Goal: Information Seeking & Learning: Learn about a topic

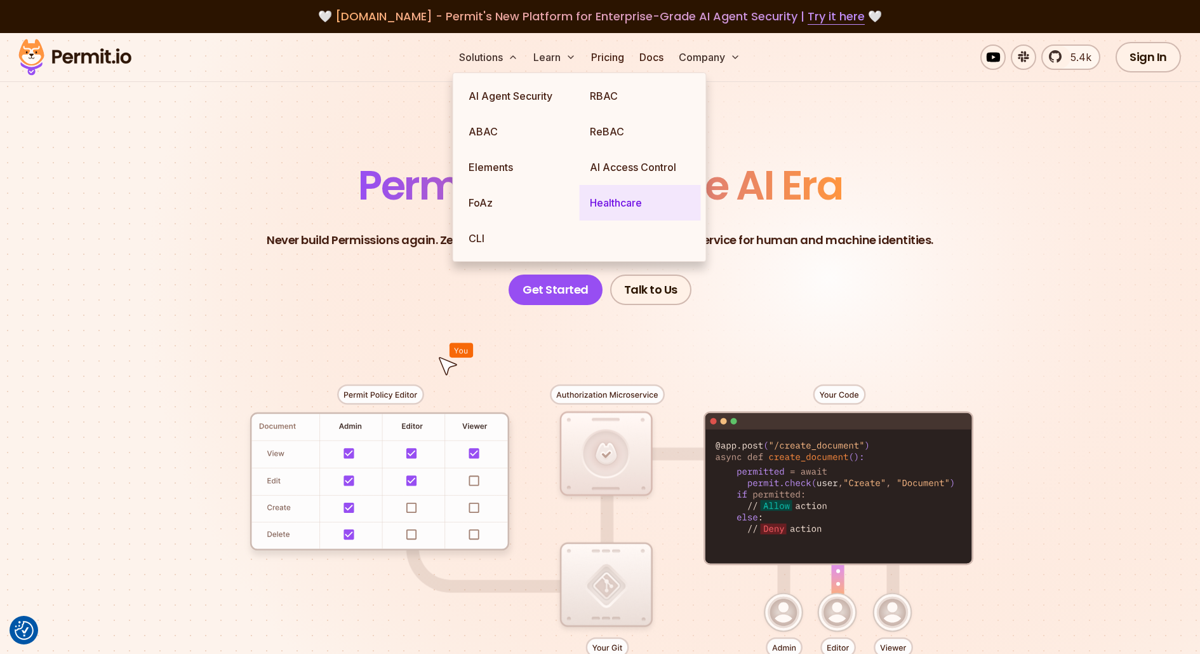
click at [604, 203] on link "Healthcare" at bounding box center [640, 203] width 121 height 36
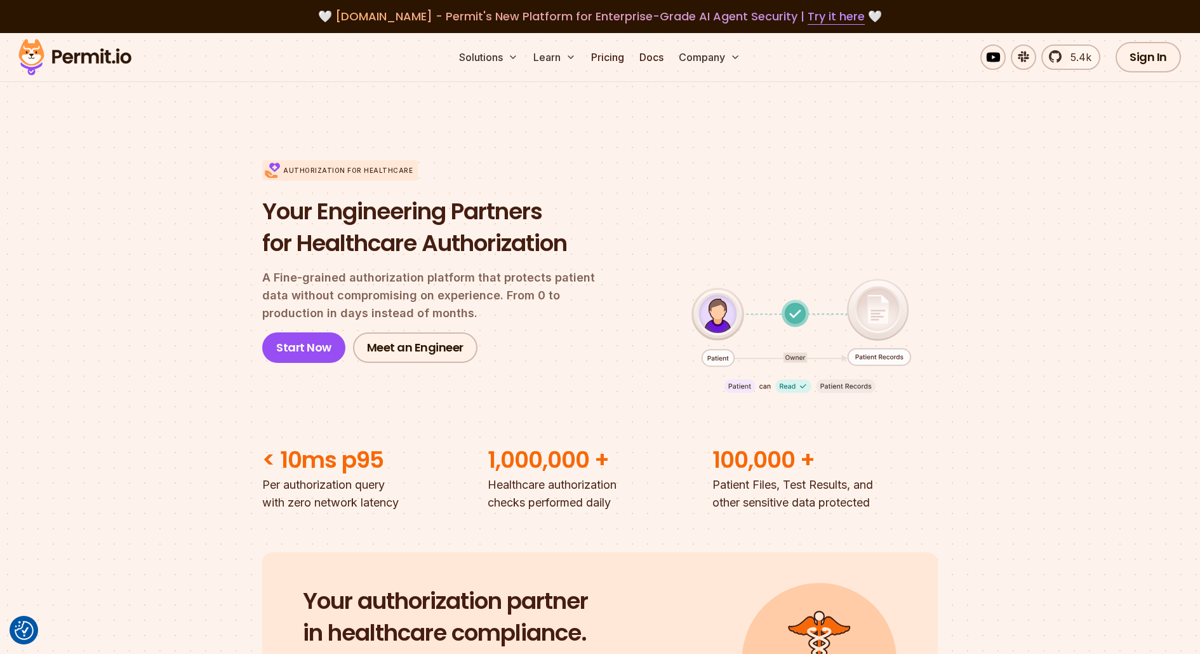
click at [894, 208] on div "Authorization for Healthcare Your Engineering Partners for Healthcare Authoriza…" at bounding box center [600, 261] width 676 height 284
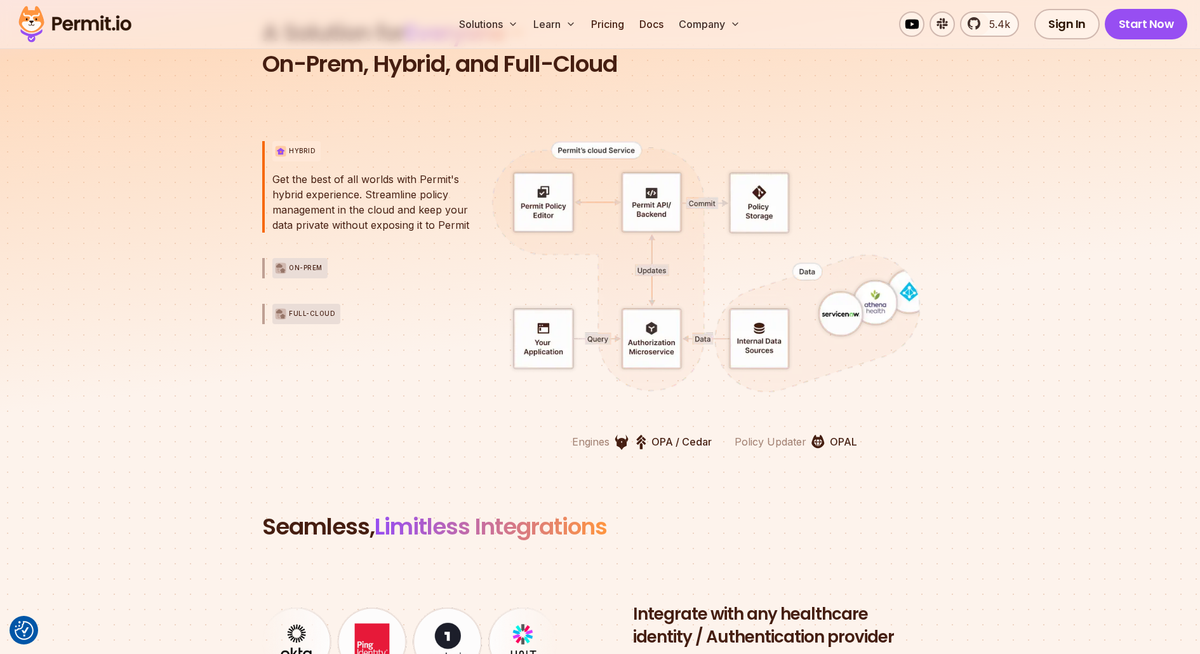
scroll to position [2860, 0]
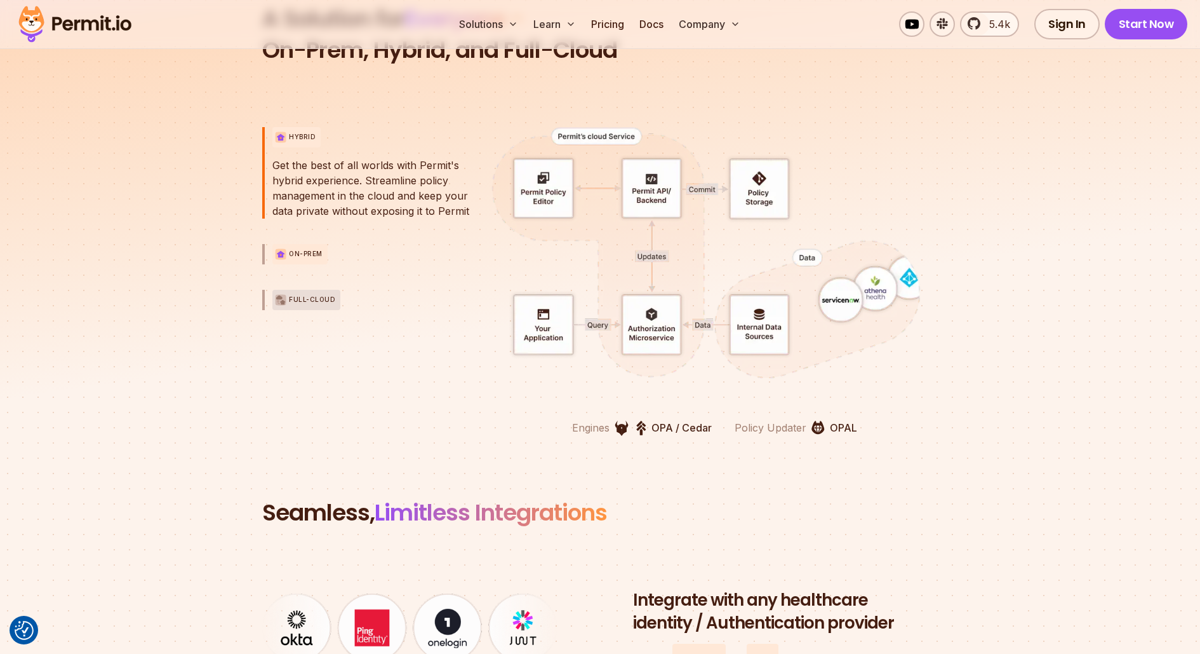
click at [287, 253] on div "On-Prem" at bounding box center [299, 254] width 55 height 20
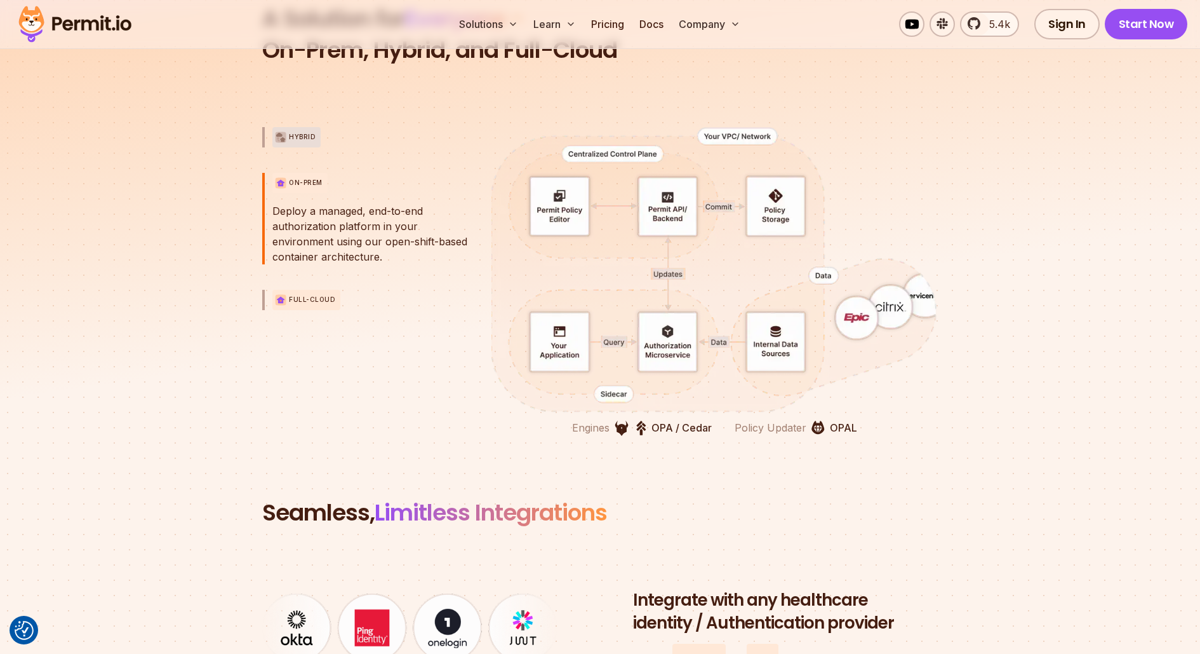
click at [286, 305] on div "Full-Cloud" at bounding box center [306, 300] width 68 height 20
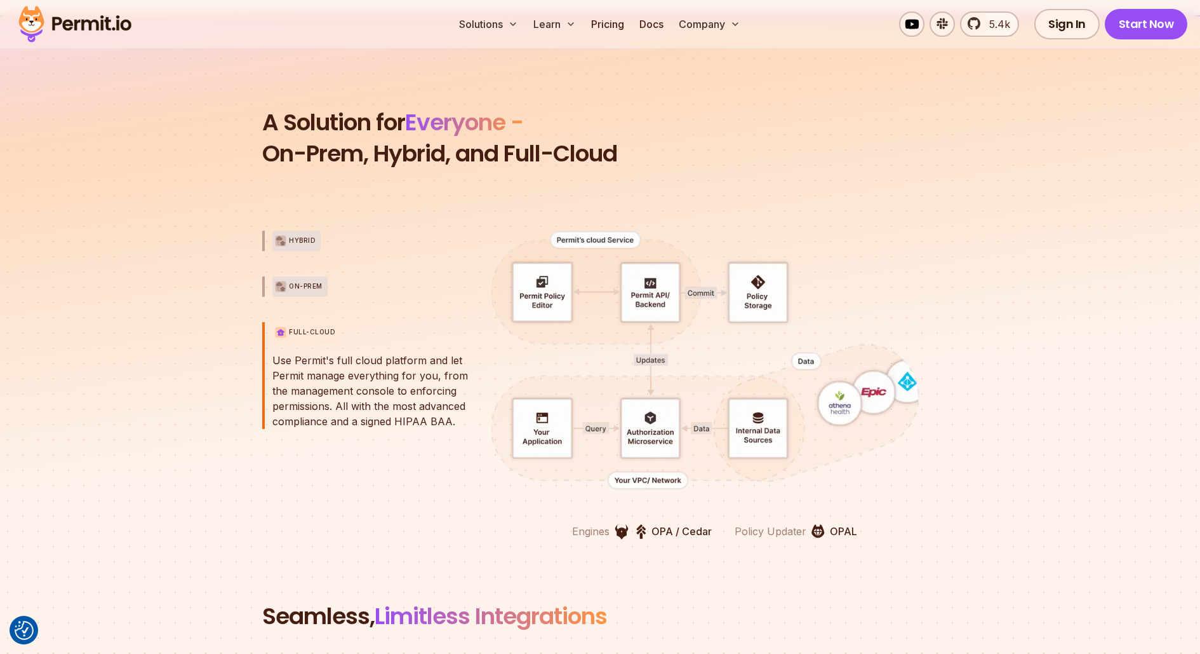
scroll to position [2755, 0]
click at [297, 241] on p "Hybrid" at bounding box center [302, 242] width 27 height 10
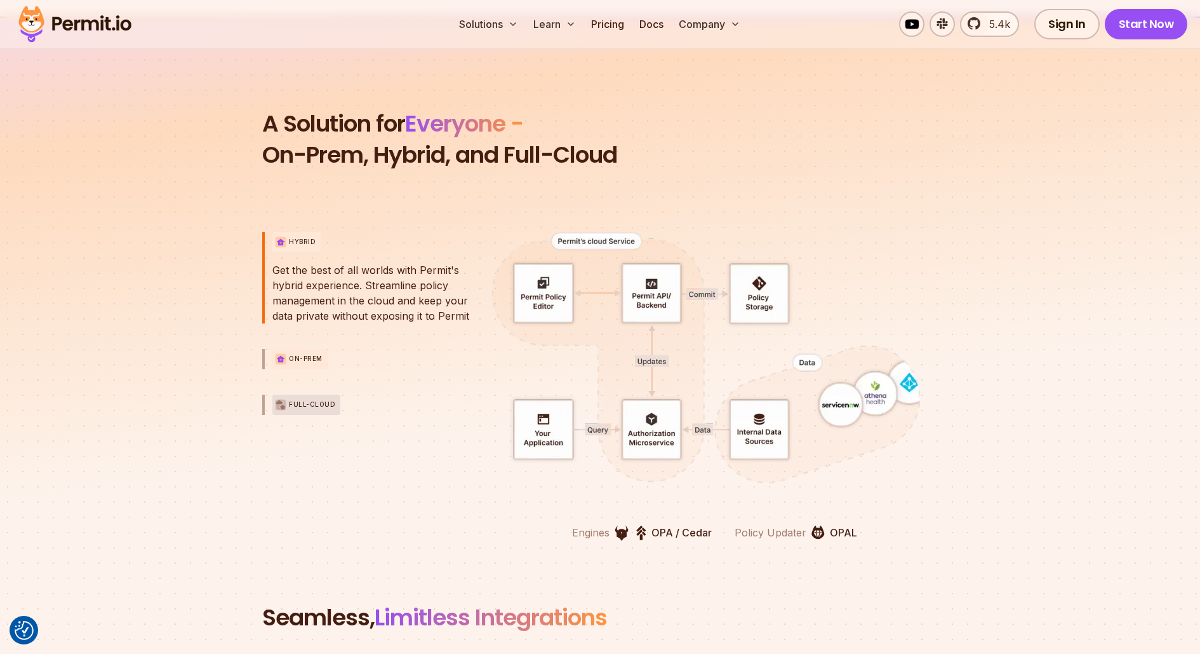
click at [300, 356] on p "On-Prem" at bounding box center [306, 359] width 34 height 10
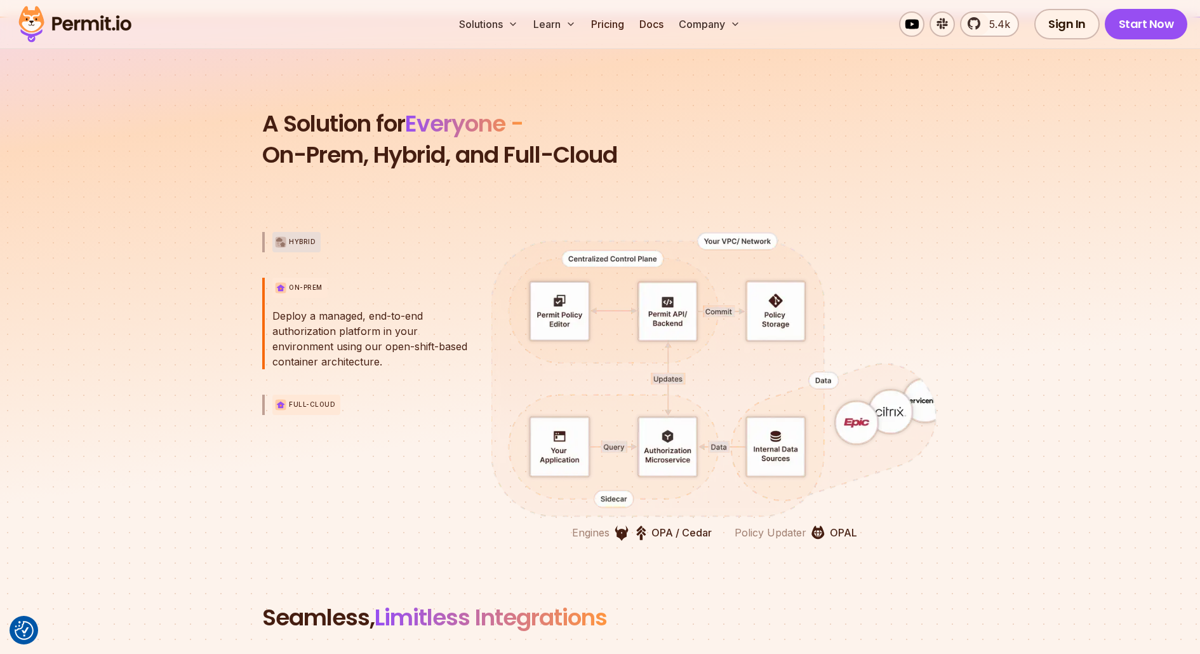
click at [302, 408] on div "Full-Cloud" at bounding box center [306, 404] width 68 height 20
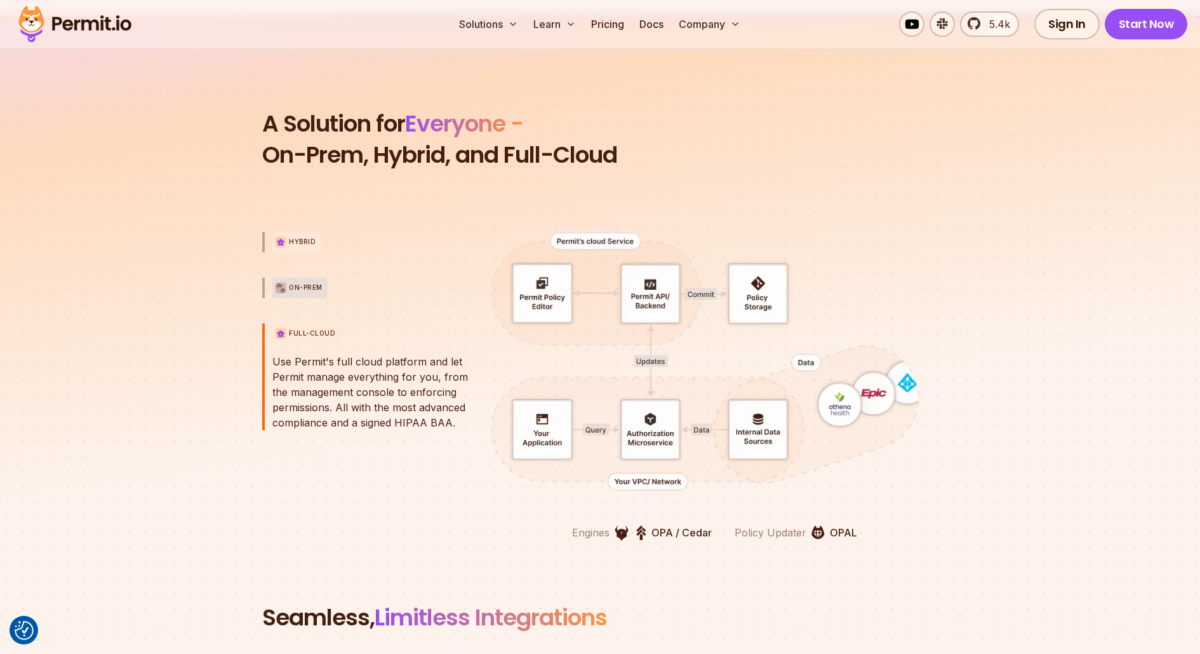
click at [299, 244] on p "Hybrid" at bounding box center [302, 242] width 27 height 10
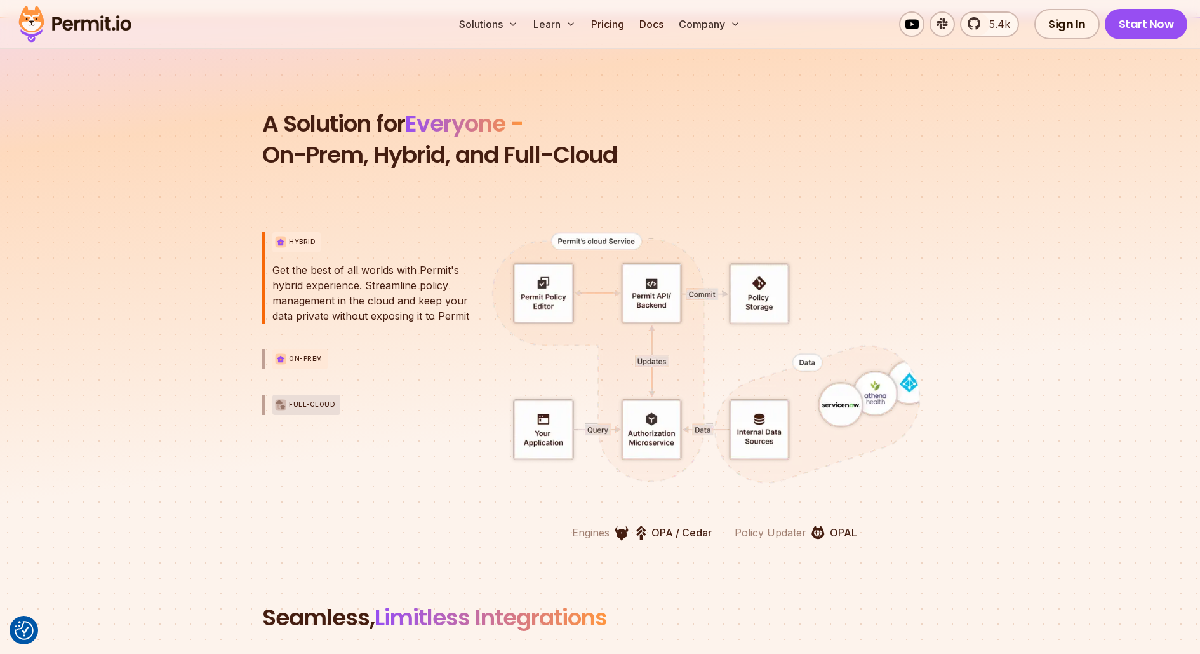
click at [288, 359] on div "On-Prem" at bounding box center [299, 359] width 55 height 20
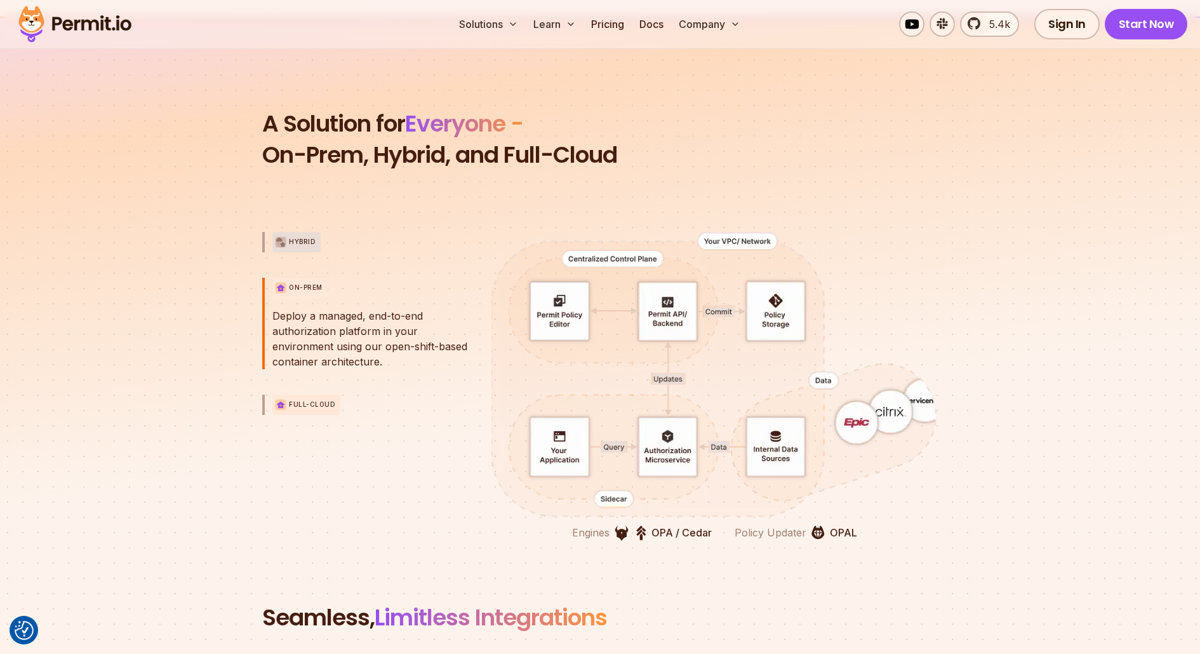
click at [289, 403] on p "Full-Cloud" at bounding box center [312, 404] width 46 height 10
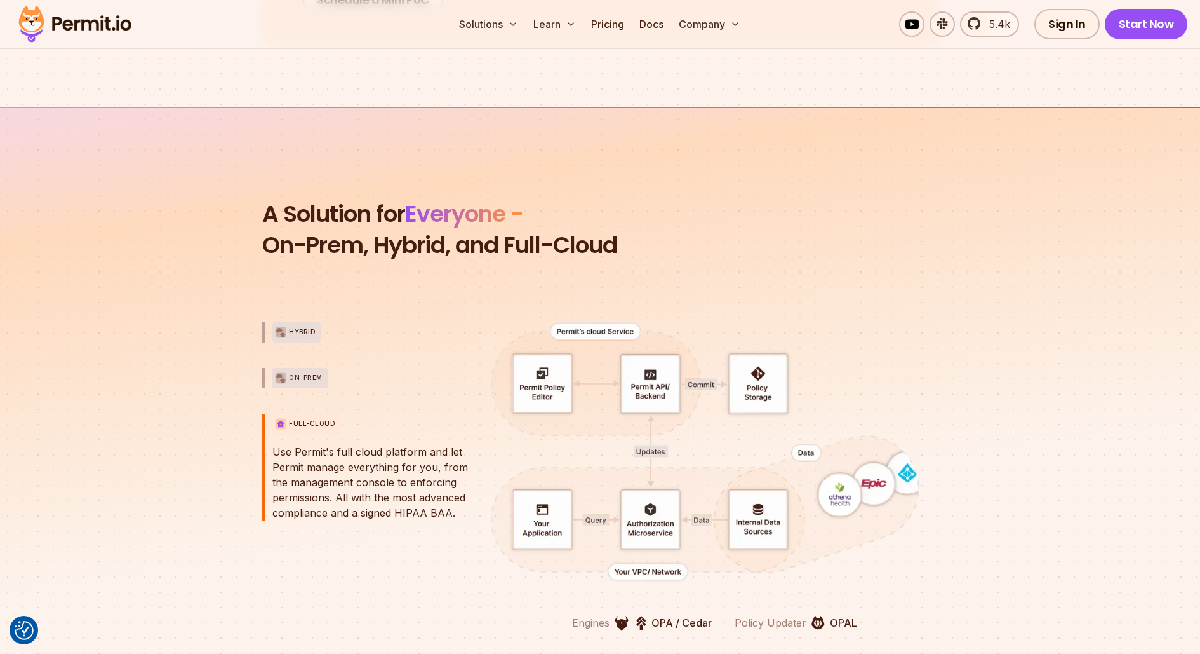
scroll to position [2675, 0]
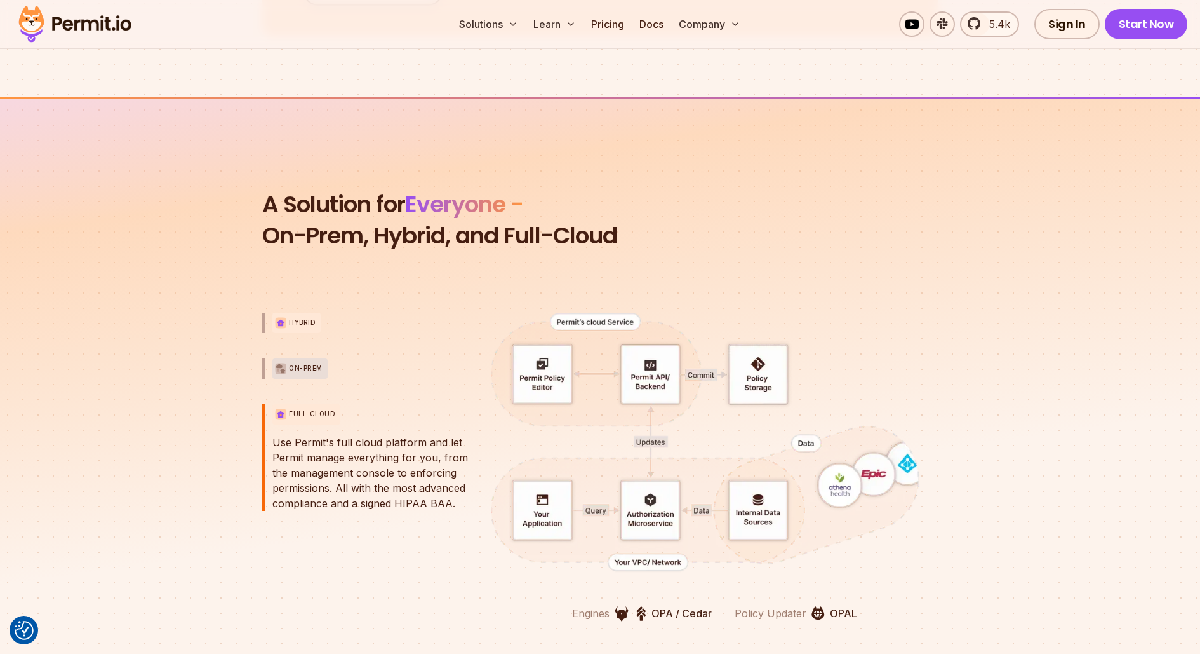
click at [285, 319] on img "button" at bounding box center [280, 322] width 11 height 11
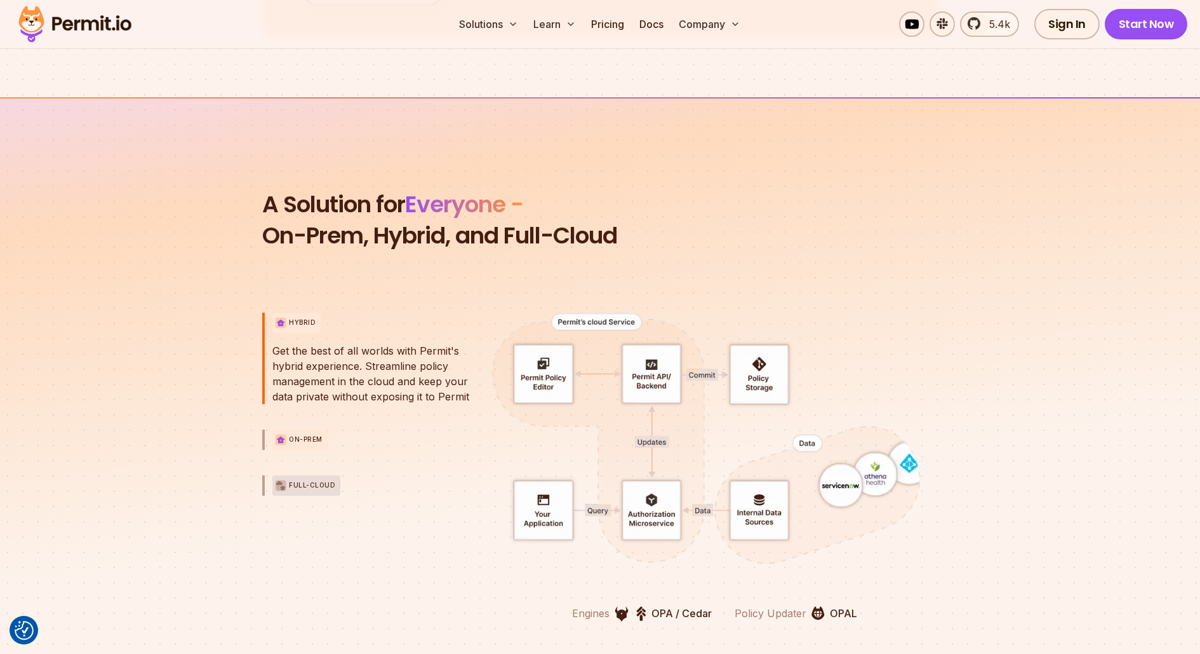
click at [289, 434] on p "On-Prem" at bounding box center [306, 439] width 34 height 10
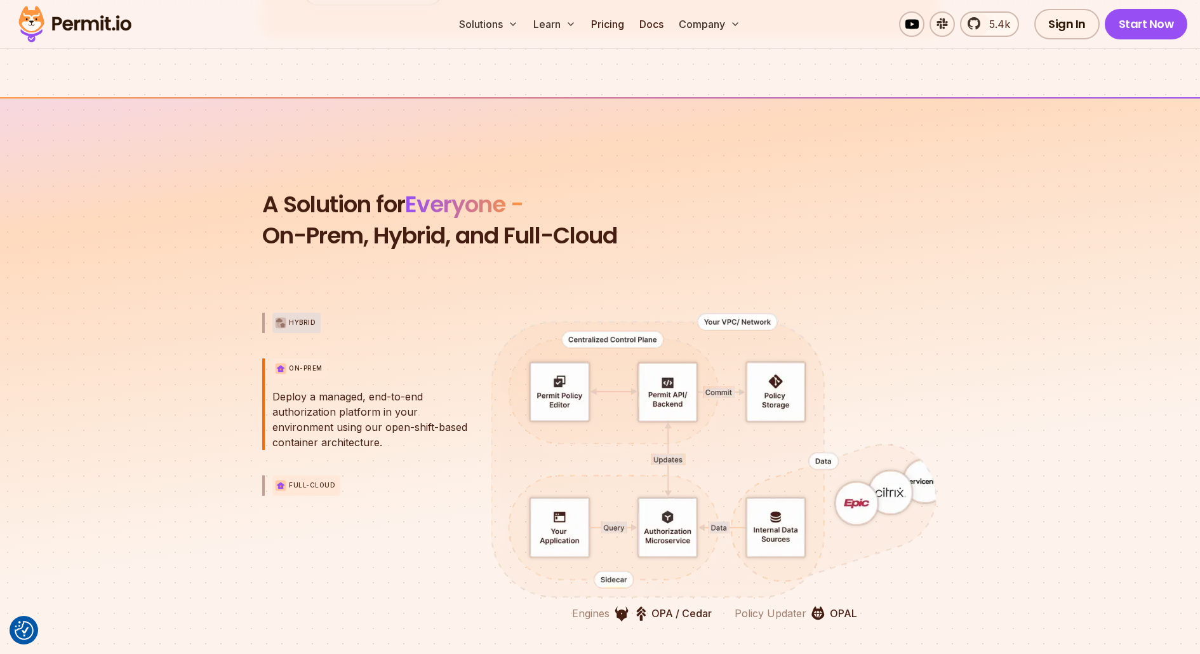
click at [293, 481] on p "Full-Cloud" at bounding box center [312, 485] width 46 height 10
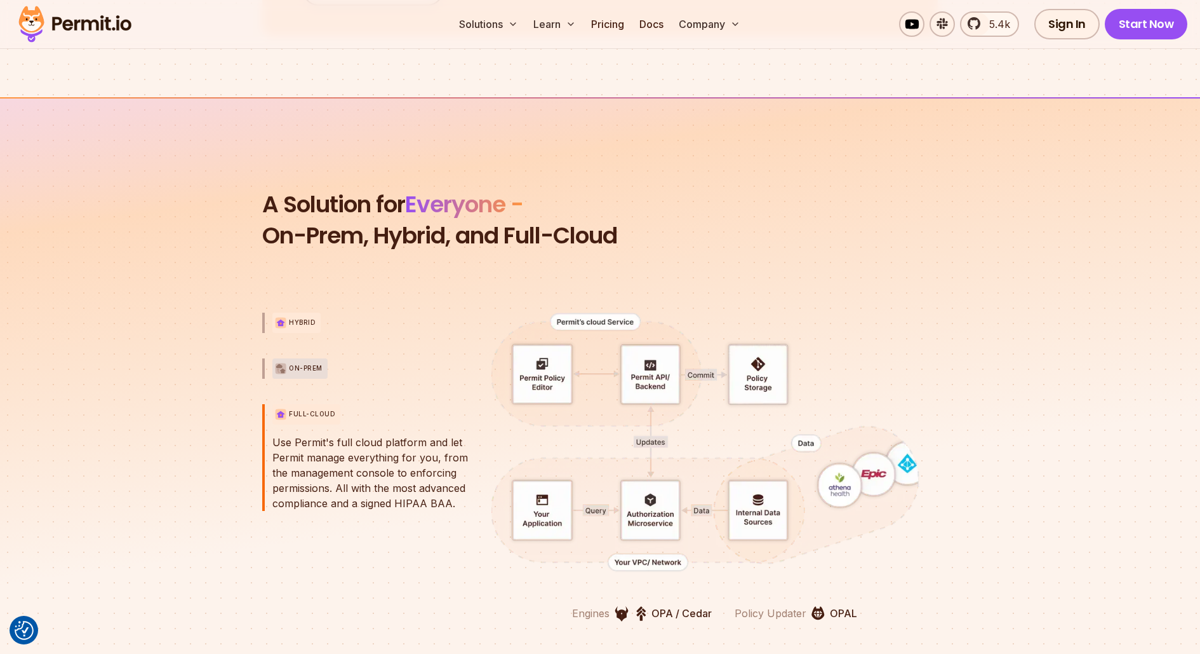
click at [292, 322] on p "Hybrid" at bounding box center [302, 323] width 27 height 10
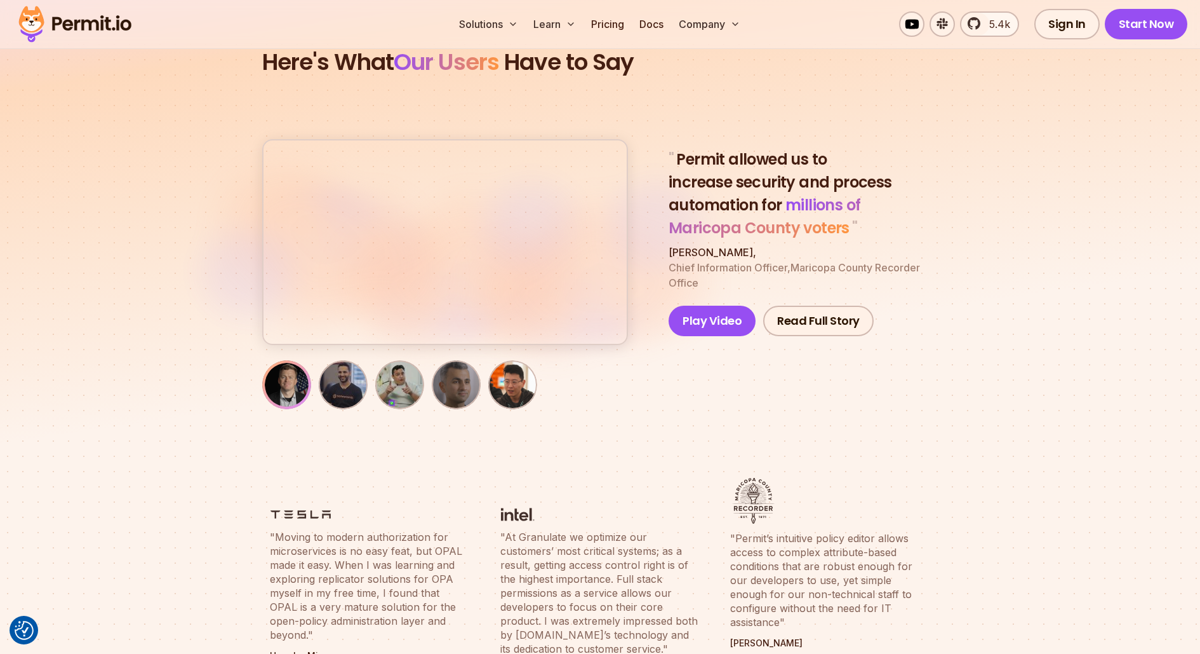
scroll to position [4231, 0]
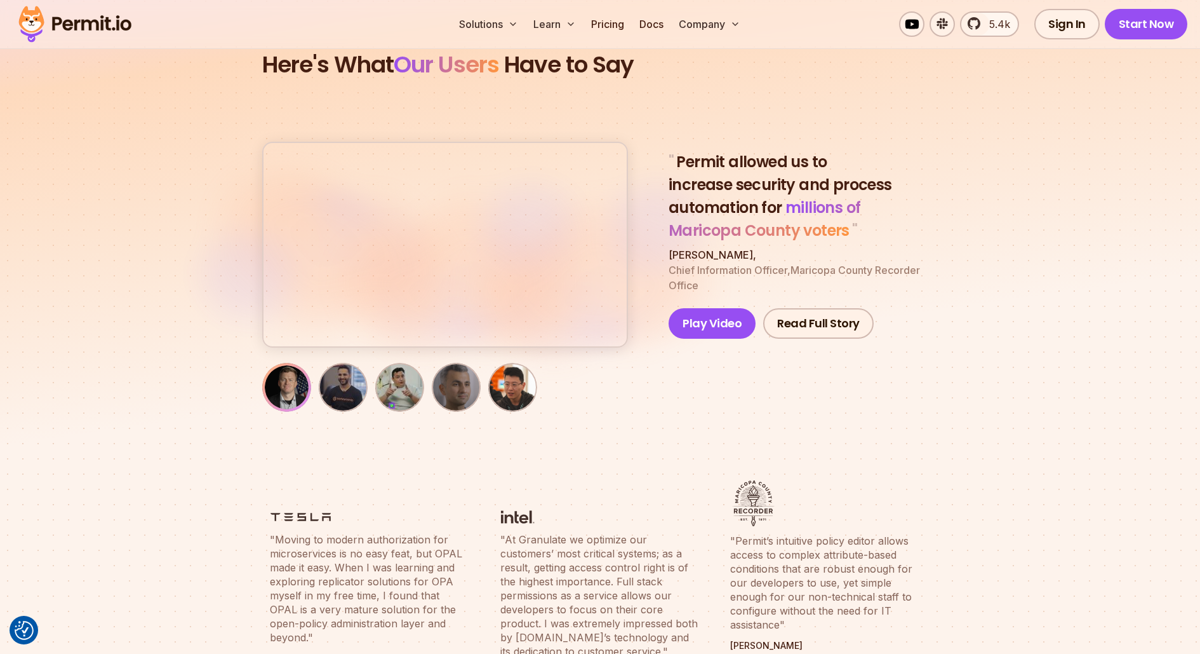
click at [341, 388] on img "button" at bounding box center [343, 387] width 44 height 44
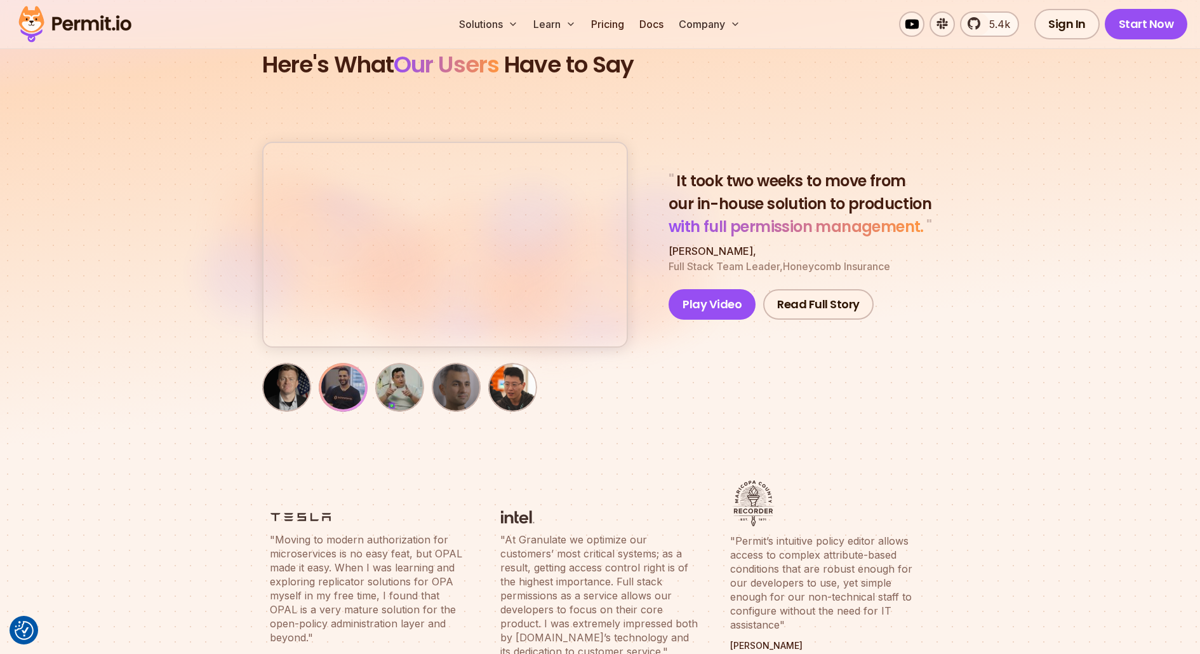
click at [406, 391] on img "button" at bounding box center [400, 387] width 44 height 44
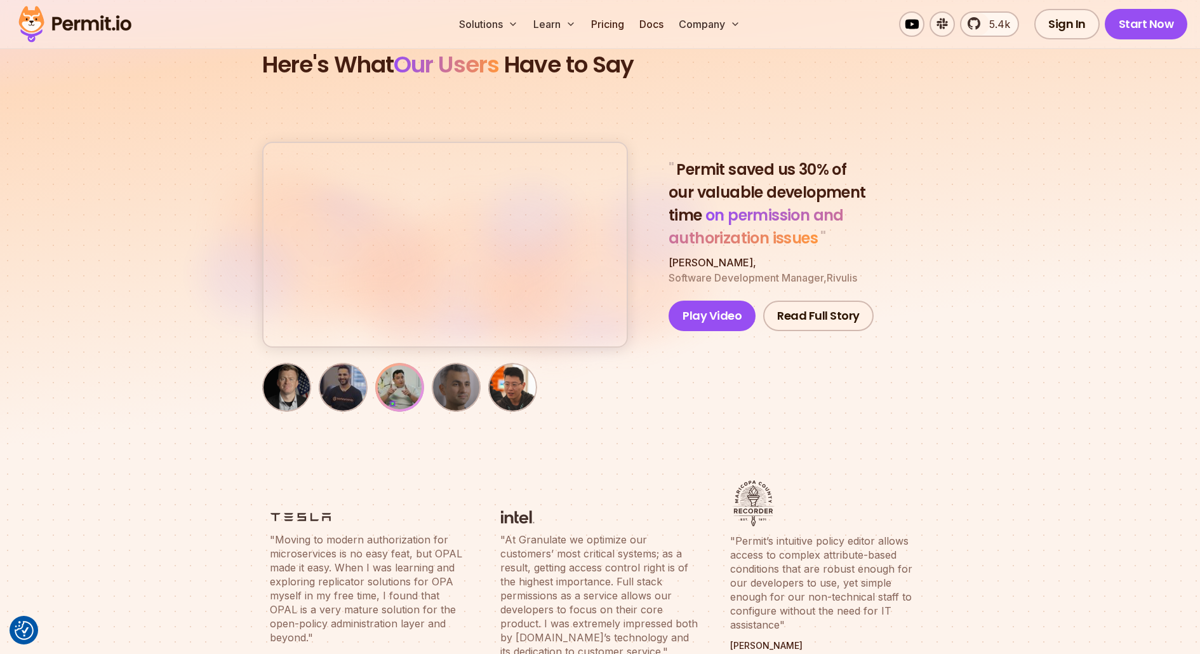
click at [464, 391] on img "button" at bounding box center [456, 387] width 44 height 44
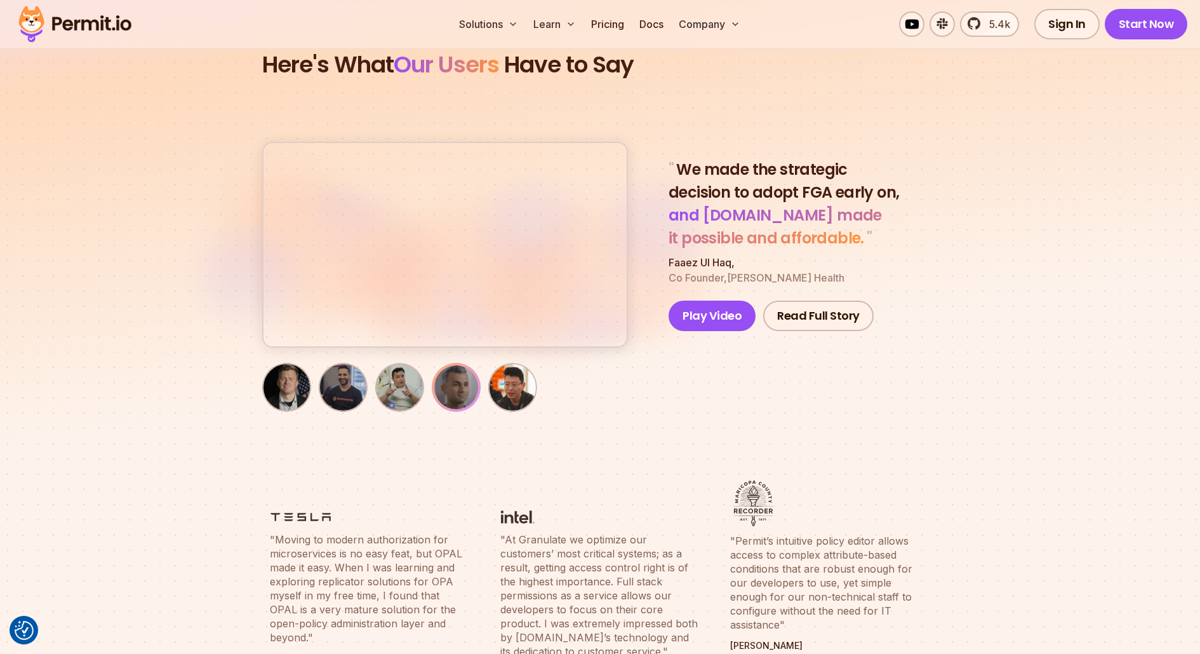
click at [504, 391] on img "button" at bounding box center [513, 387] width 44 height 44
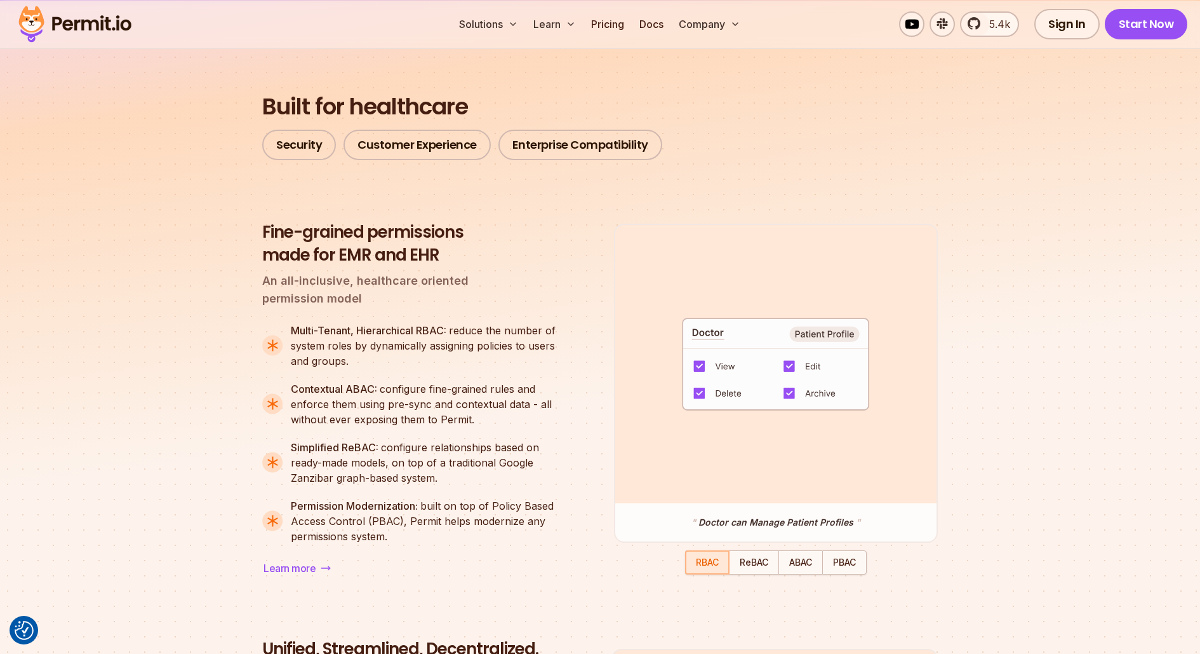
scroll to position [929, 0]
click at [296, 147] on link "Security" at bounding box center [299, 144] width 74 height 30
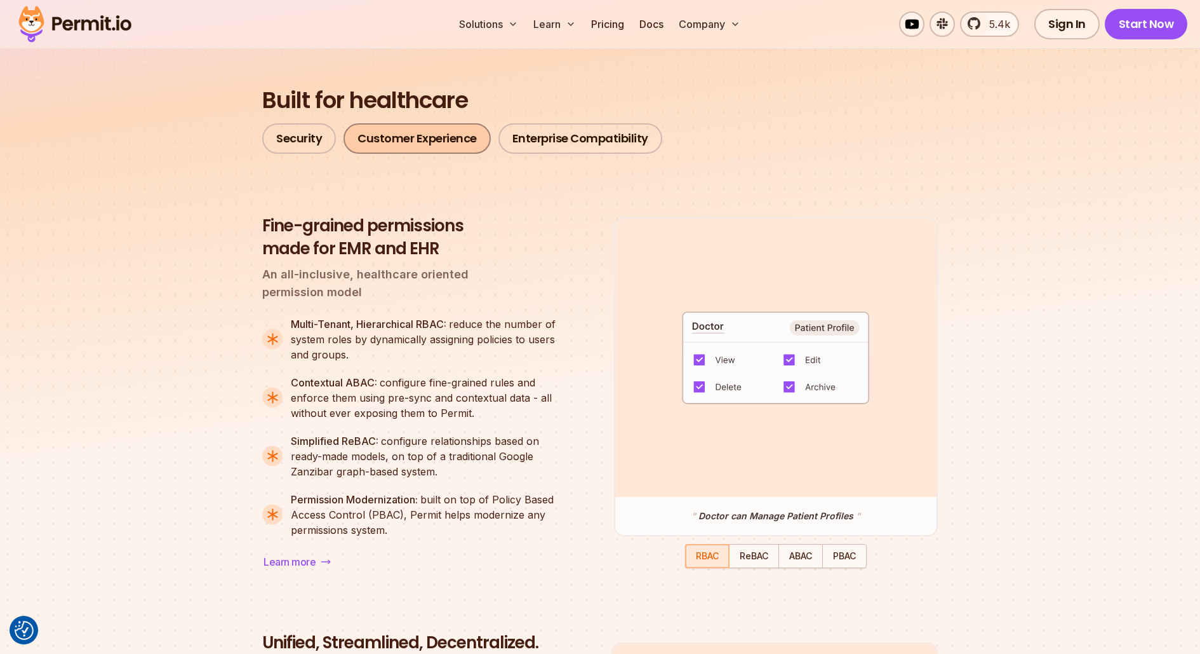
click at [401, 138] on link "Customer Experience" at bounding box center [417, 138] width 147 height 30
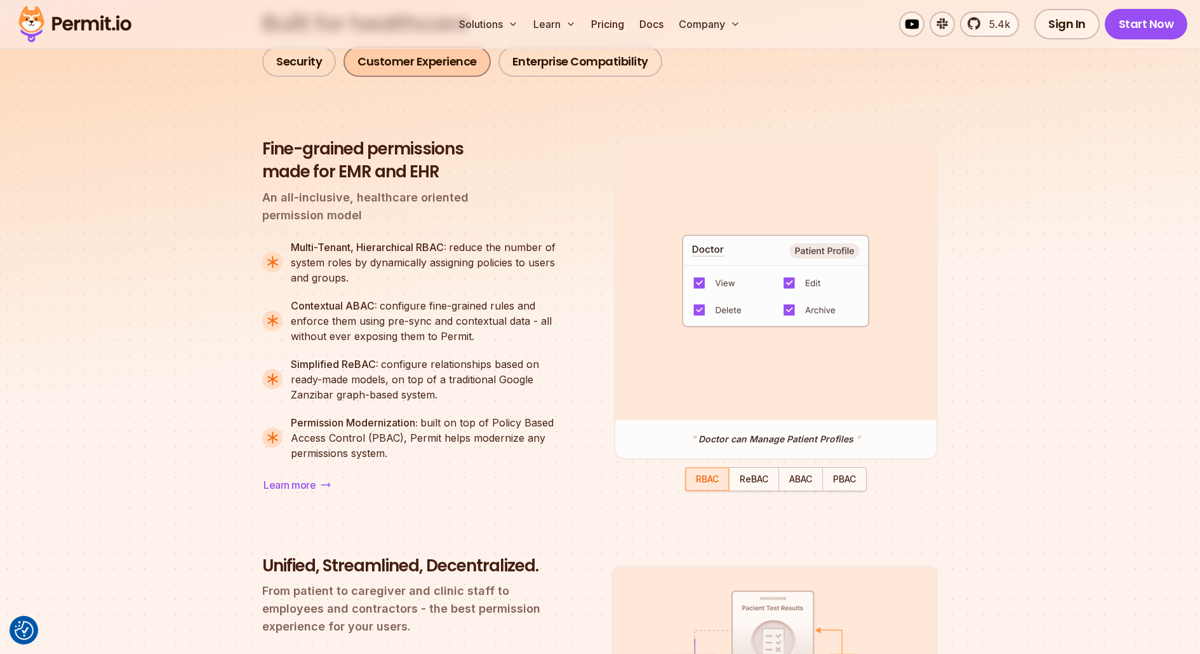
scroll to position [978, 0]
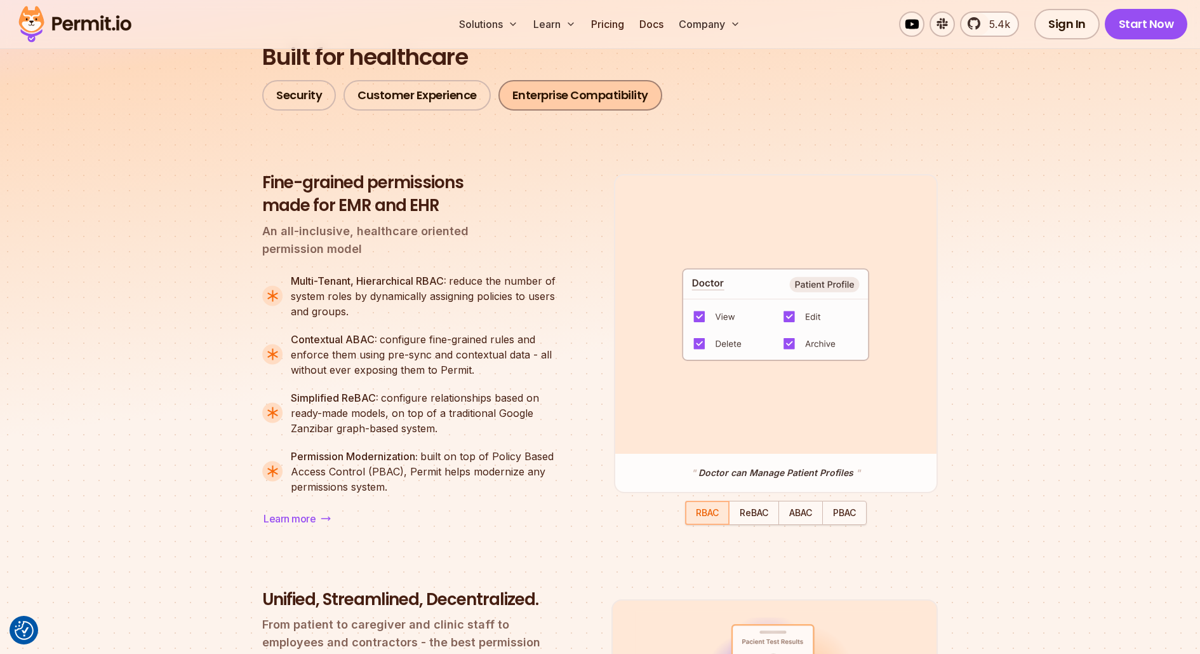
click at [589, 97] on link "Enterprise Compatibility" at bounding box center [581, 95] width 164 height 30
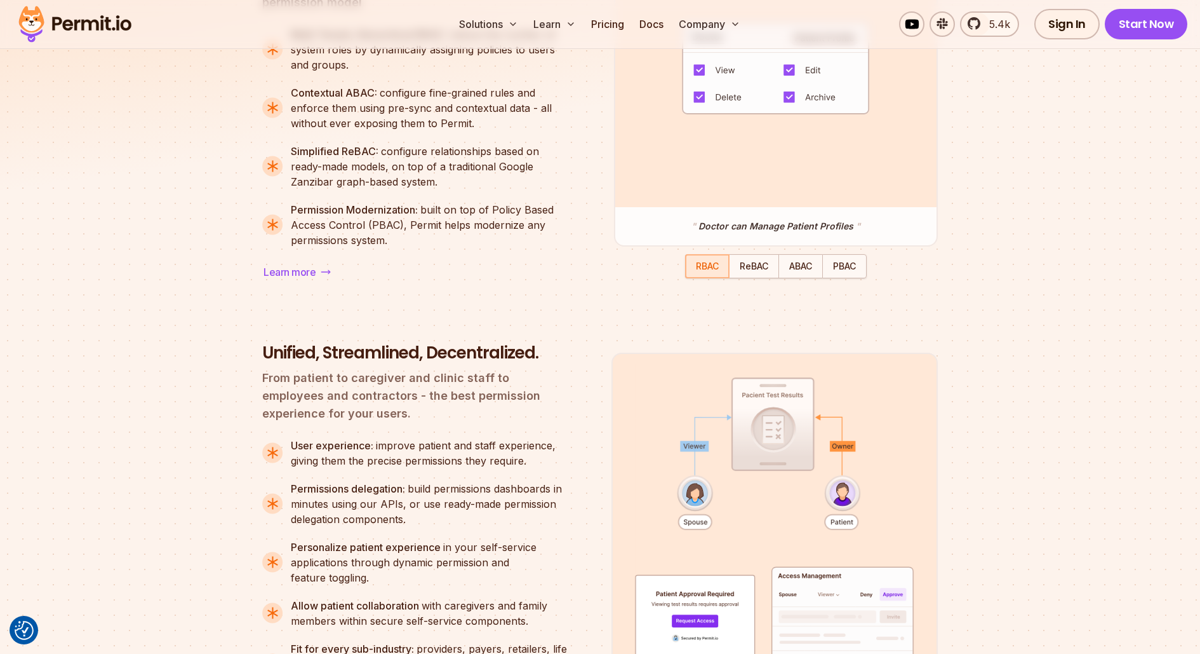
scroll to position [1234, 0]
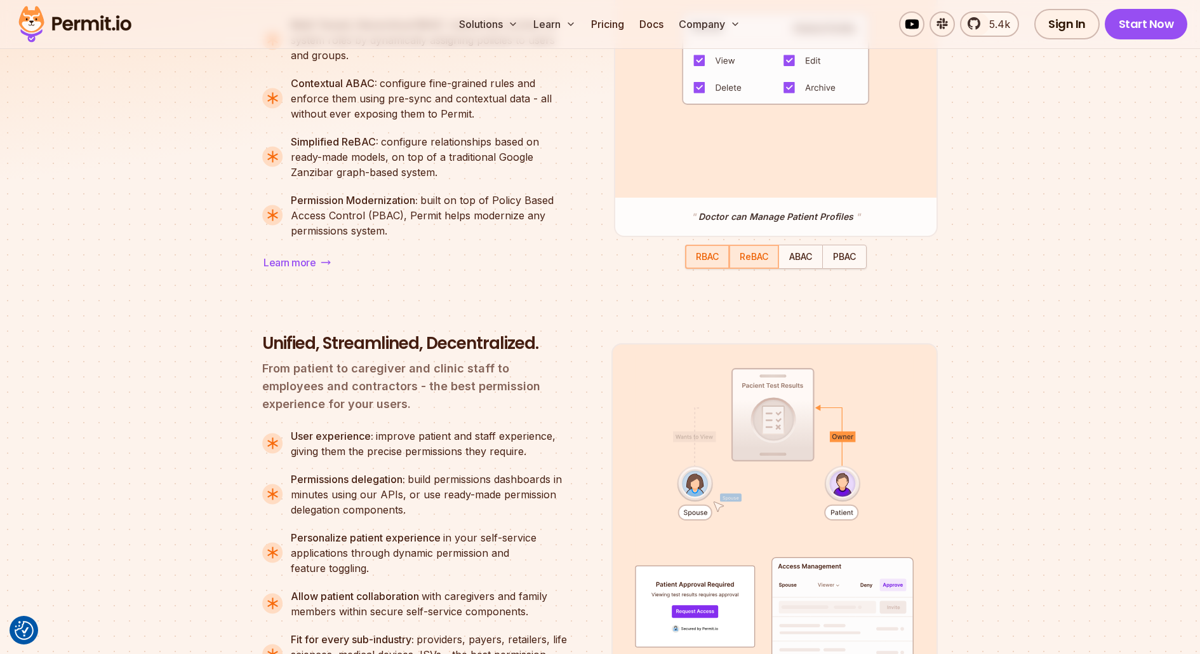
click at [748, 262] on span "ReBAC" at bounding box center [754, 256] width 29 height 11
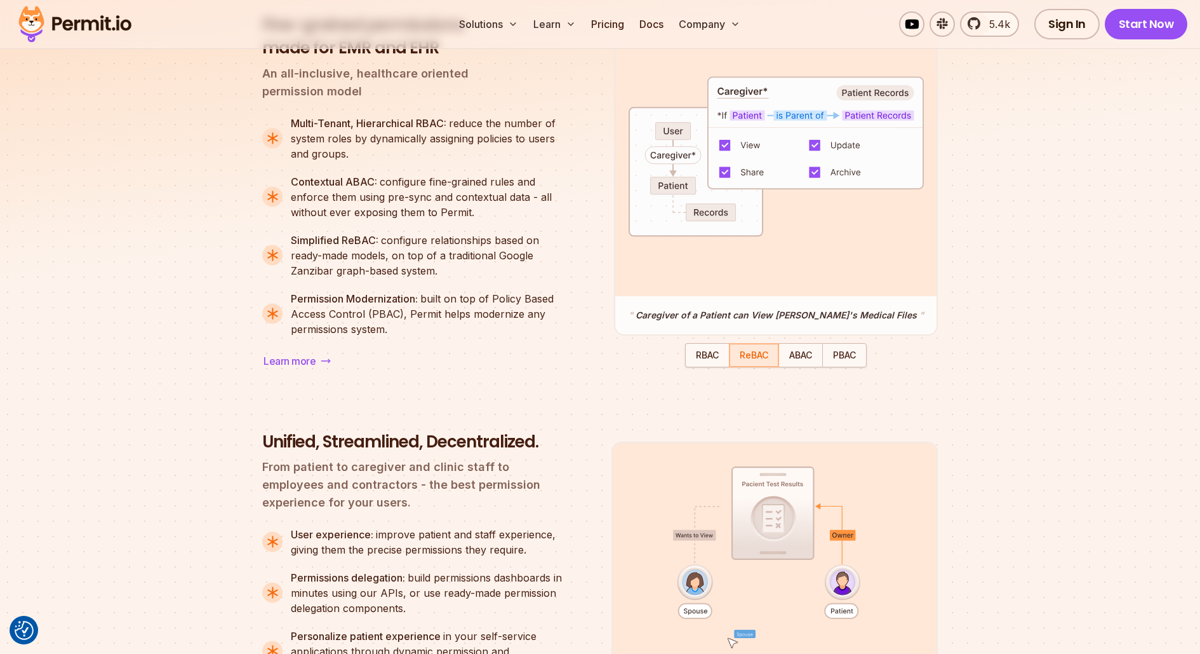
scroll to position [1131, 0]
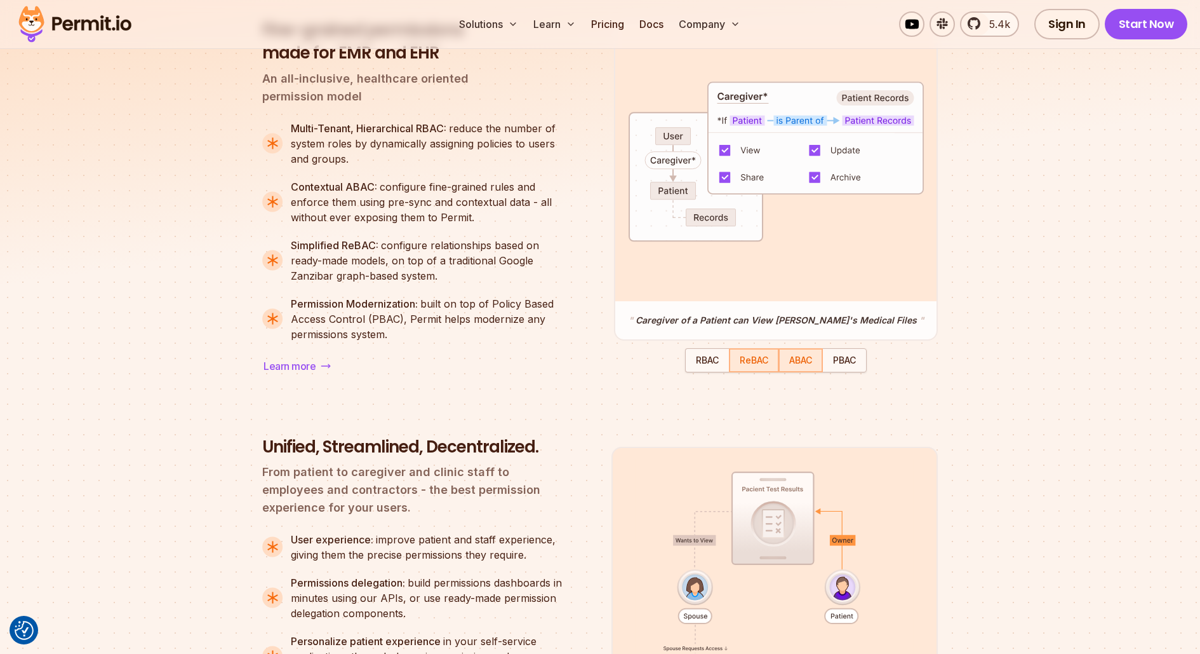
click at [802, 368] on div "button" at bounding box center [801, 360] width 42 height 22
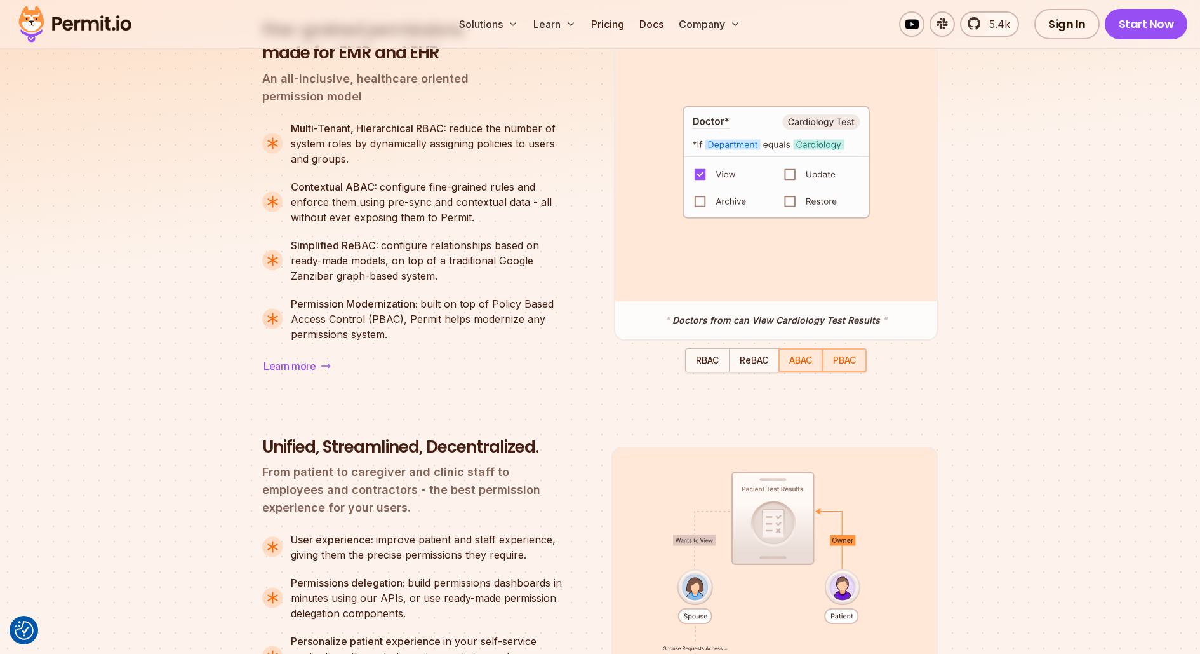
click at [833, 365] on div "button" at bounding box center [845, 360] width 42 height 22
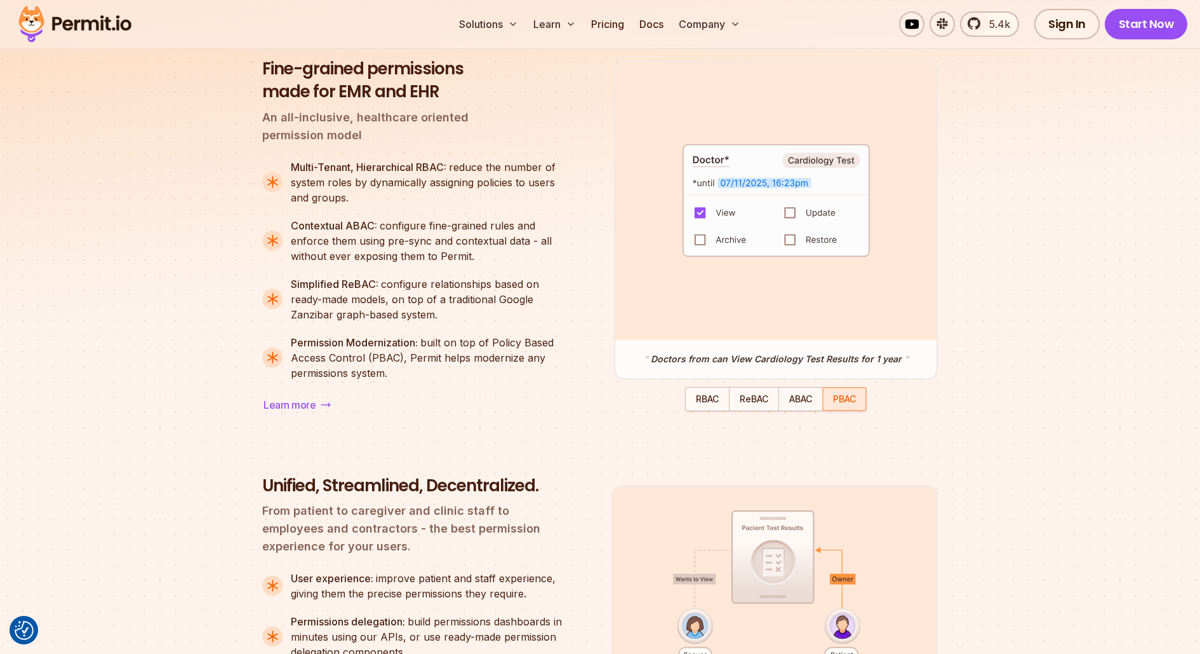
scroll to position [1091, 0]
click at [708, 401] on span "RBAC" at bounding box center [707, 399] width 23 height 11
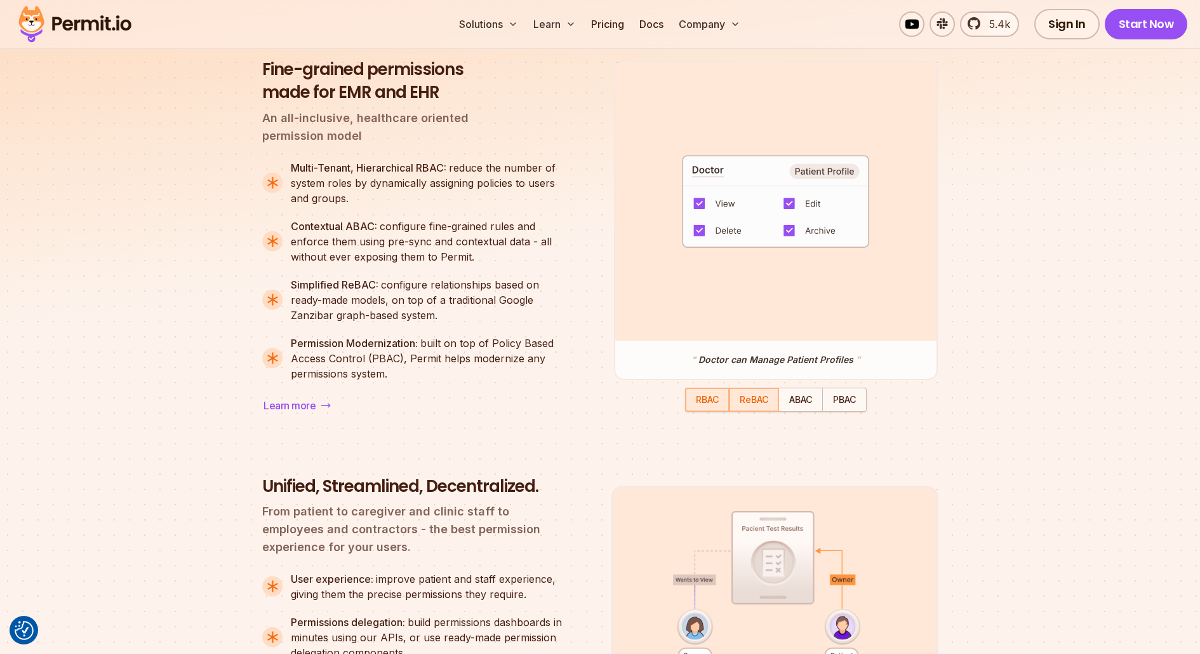
click at [746, 403] on span "ReBAC" at bounding box center [754, 399] width 29 height 11
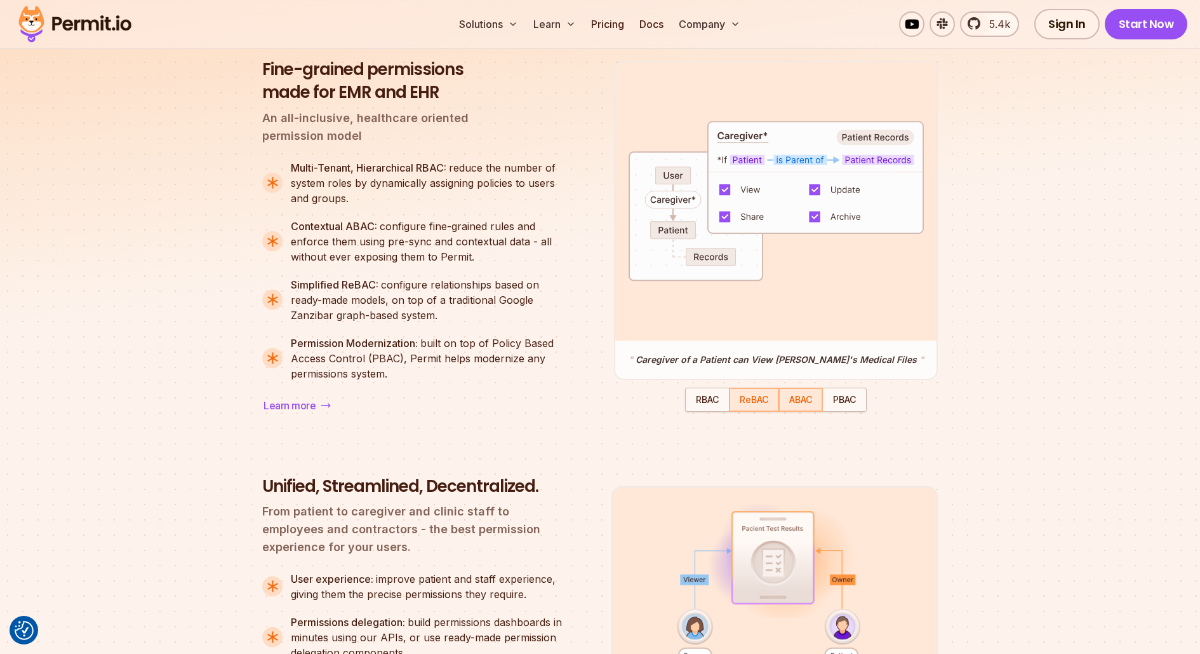
click at [795, 401] on span "ABAC" at bounding box center [800, 399] width 23 height 11
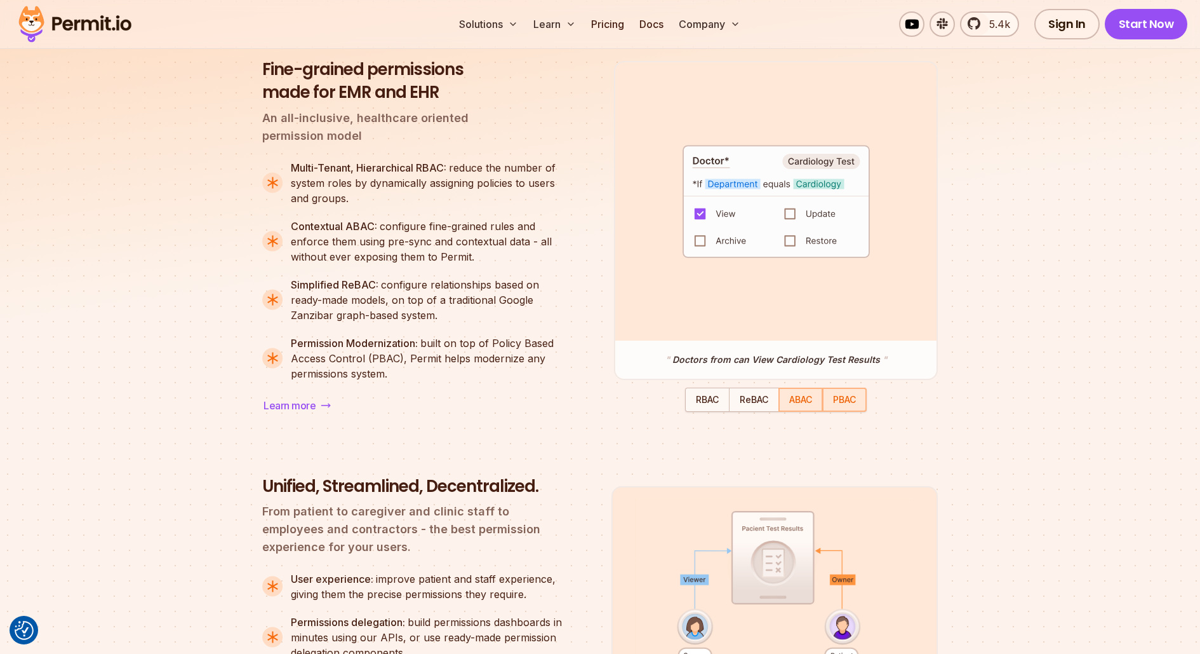
click at [841, 401] on span "PBAC" at bounding box center [844, 399] width 23 height 11
click at [701, 407] on div "button" at bounding box center [708, 400] width 42 height 22
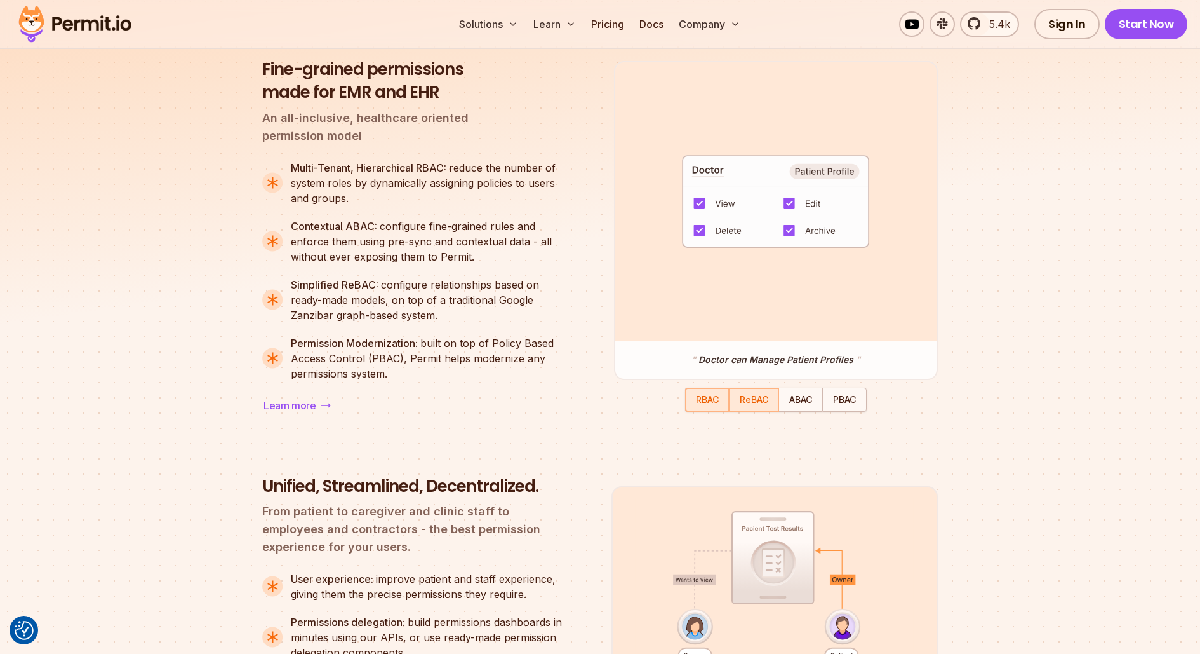
click at [749, 406] on div "button" at bounding box center [754, 400] width 48 height 22
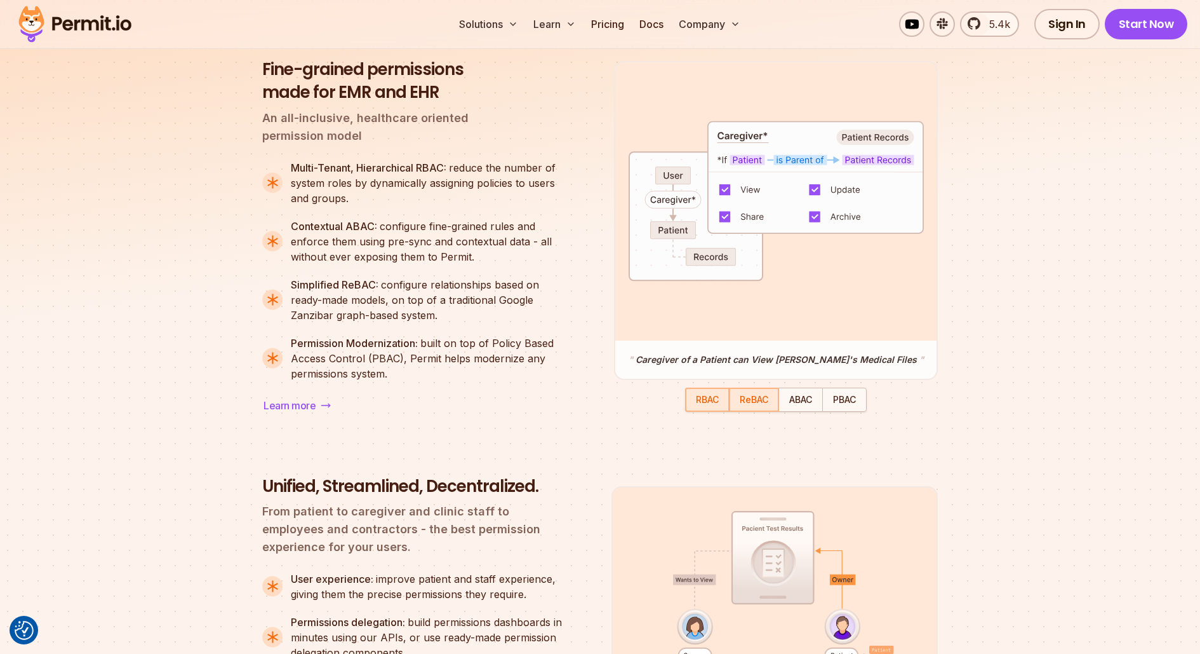
click at [697, 399] on span "RBAC" at bounding box center [707, 399] width 23 height 11
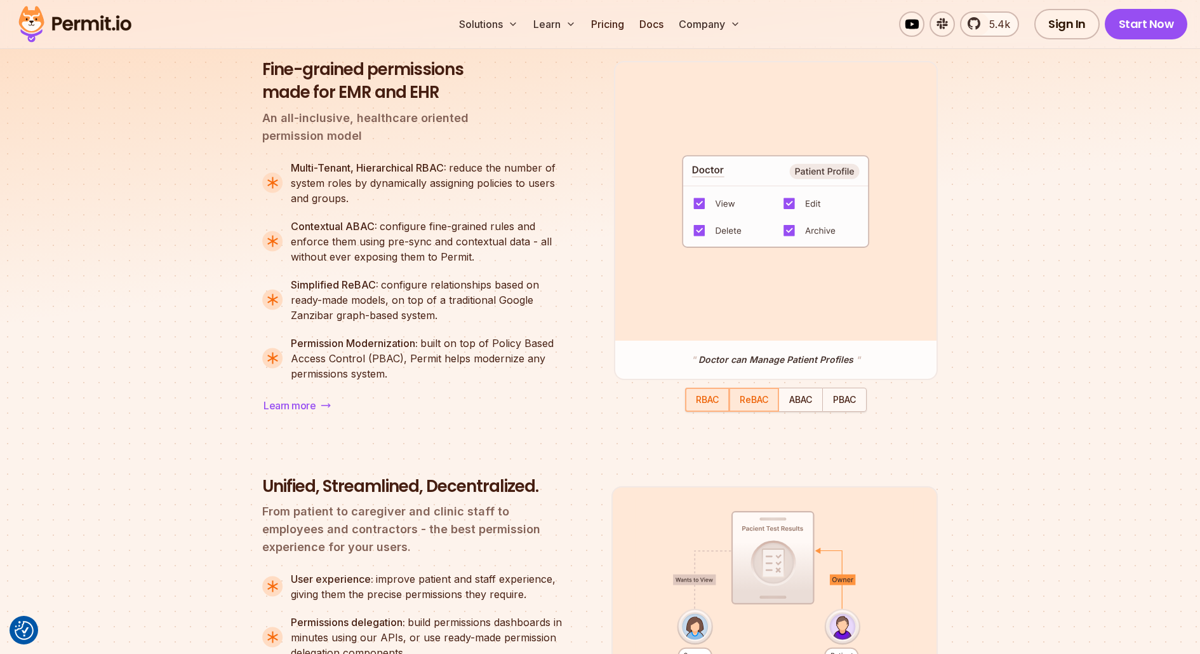
click at [734, 400] on div "button" at bounding box center [754, 400] width 48 height 22
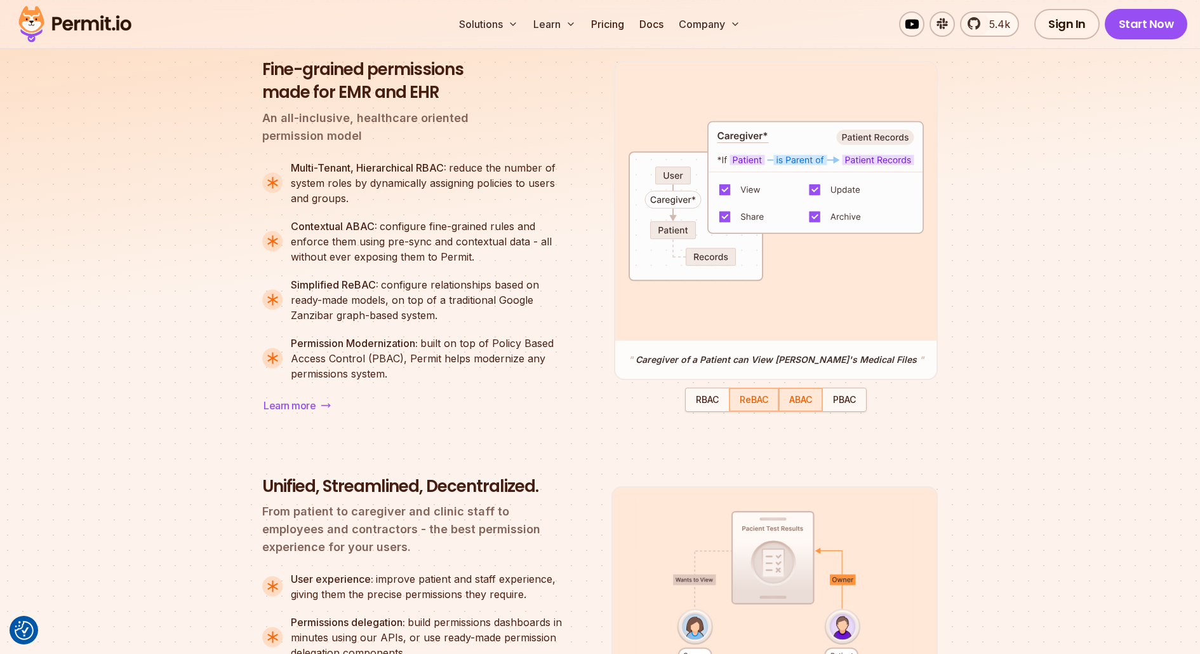
click at [790, 401] on span "ABAC" at bounding box center [800, 399] width 23 height 11
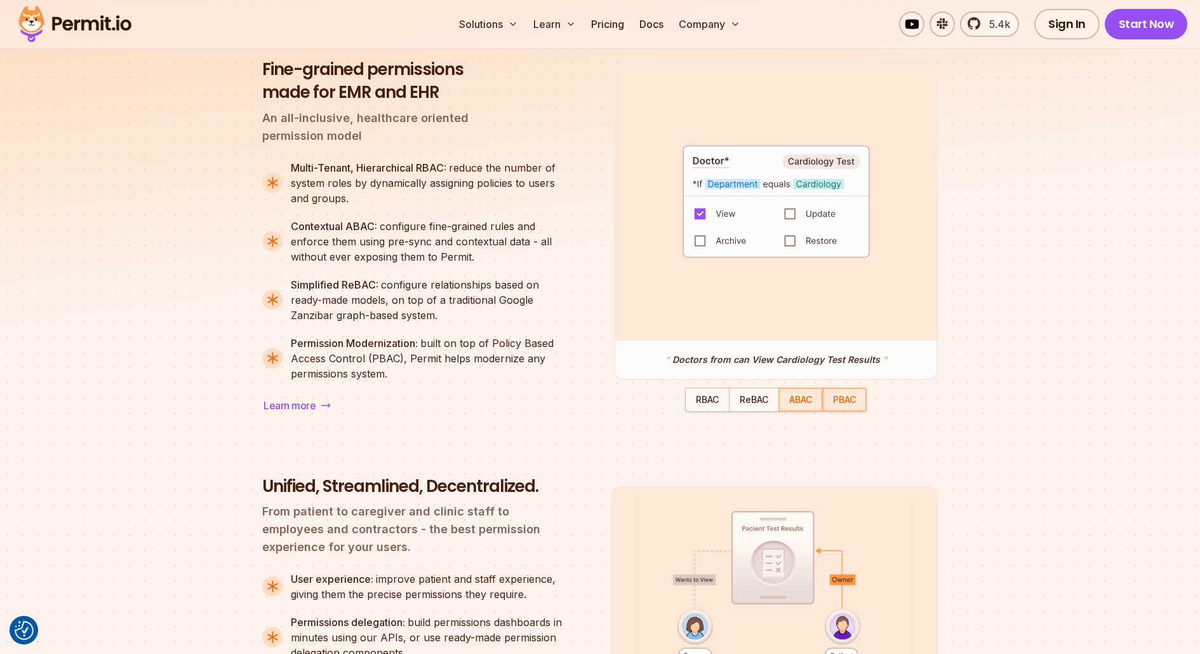
click at [843, 401] on span "PBAC" at bounding box center [844, 399] width 23 height 11
click at [696, 401] on span "RBAC" at bounding box center [707, 399] width 23 height 11
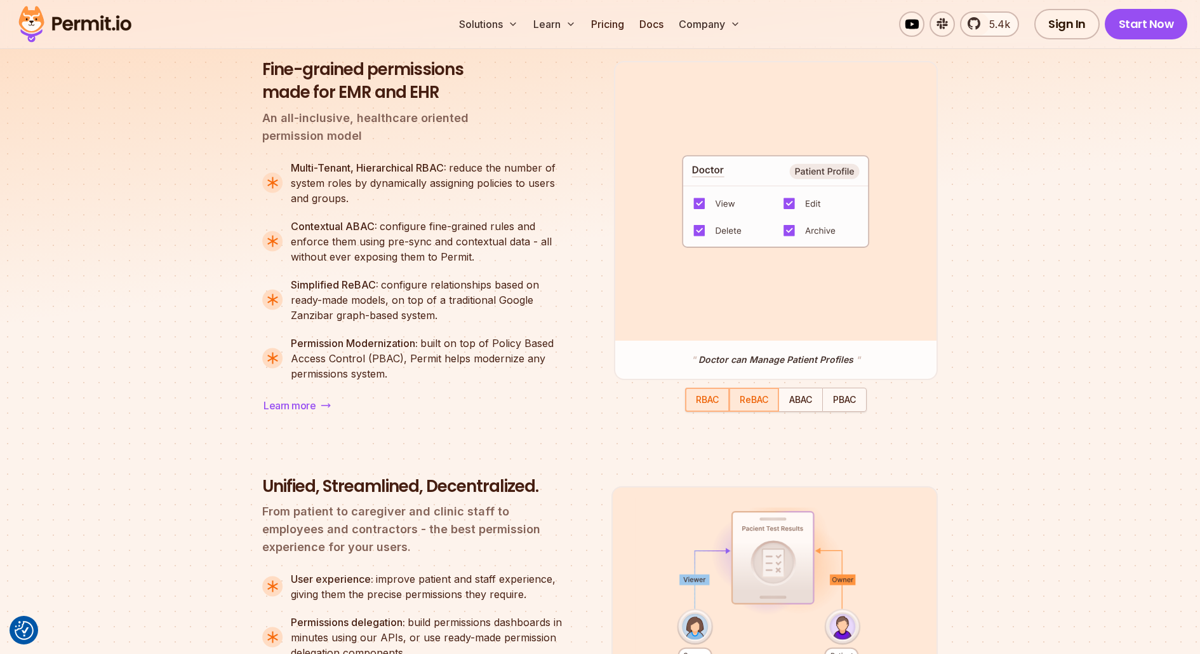
click at [744, 401] on span "ReBAC" at bounding box center [754, 399] width 29 height 11
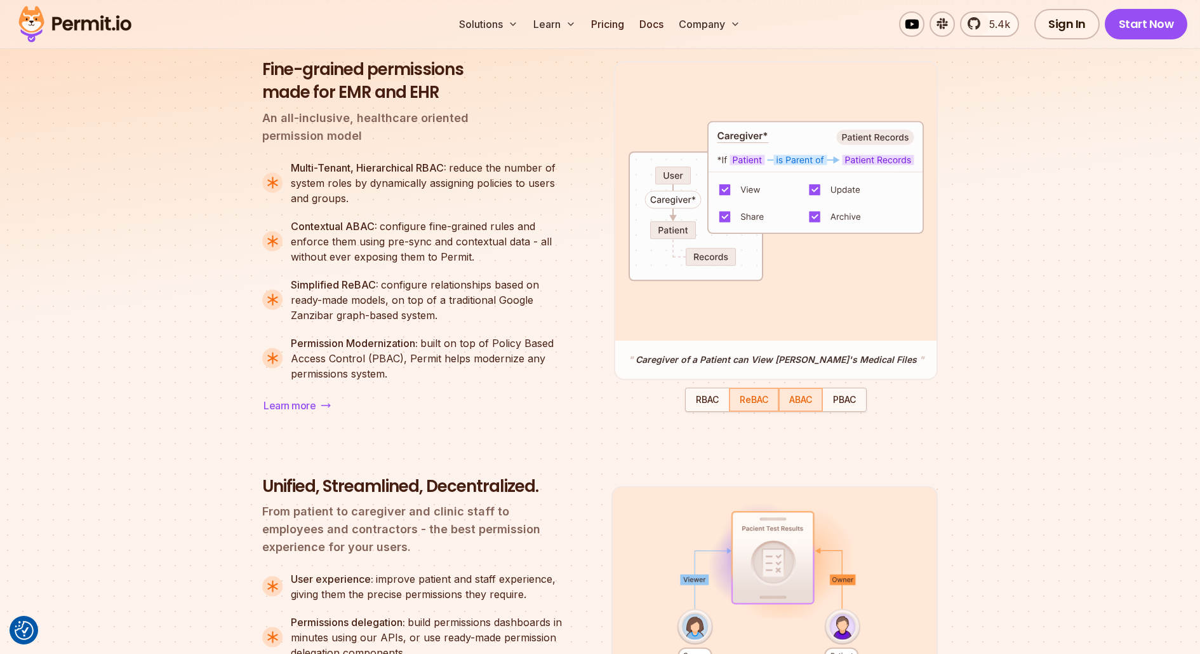
click at [807, 395] on div "button" at bounding box center [801, 400] width 42 height 22
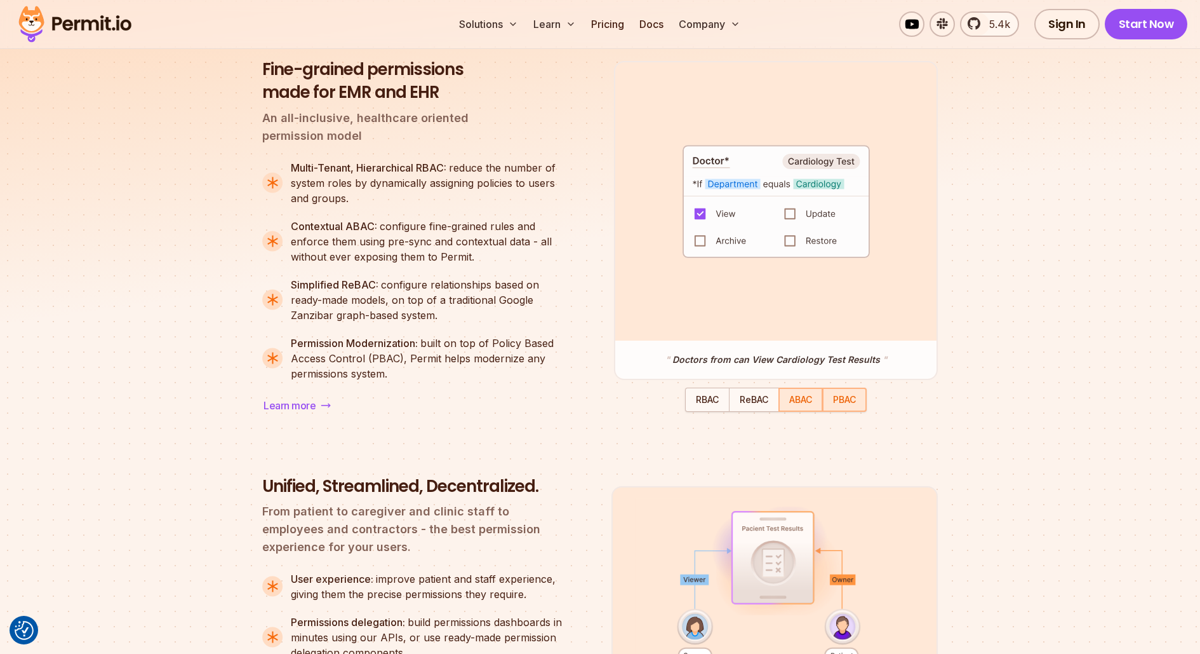
click at [843, 396] on span "PBAC" at bounding box center [844, 399] width 23 height 11
click at [702, 398] on span "RBAC" at bounding box center [707, 399] width 23 height 11
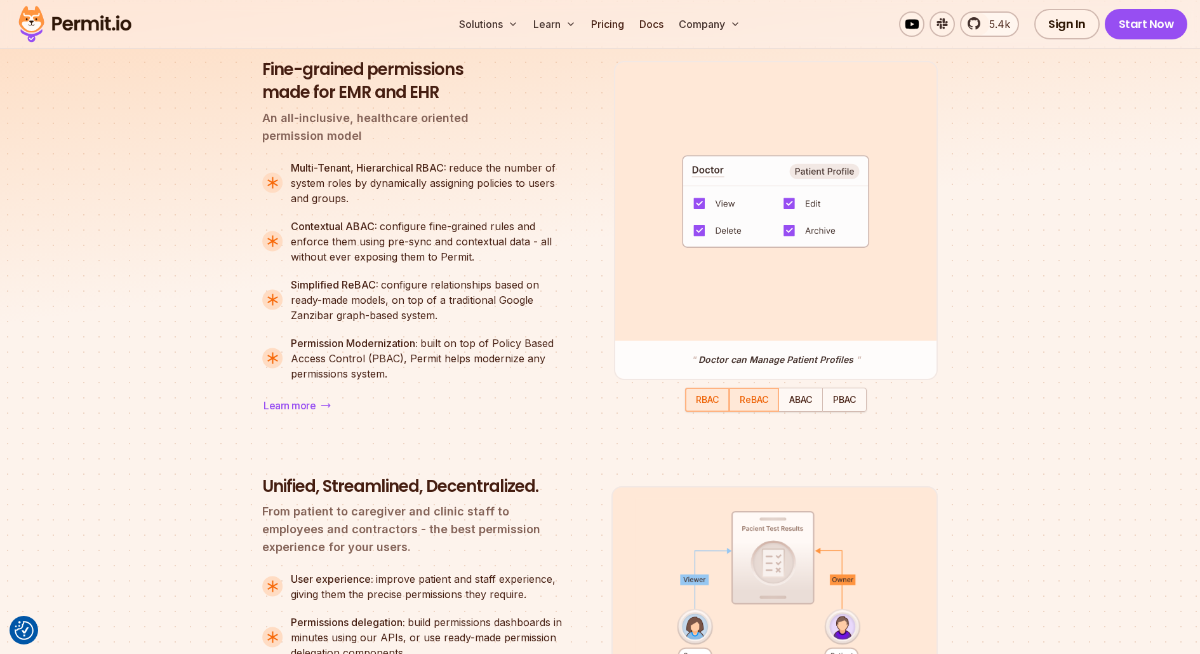
click at [751, 403] on span "ReBAC" at bounding box center [754, 399] width 29 height 11
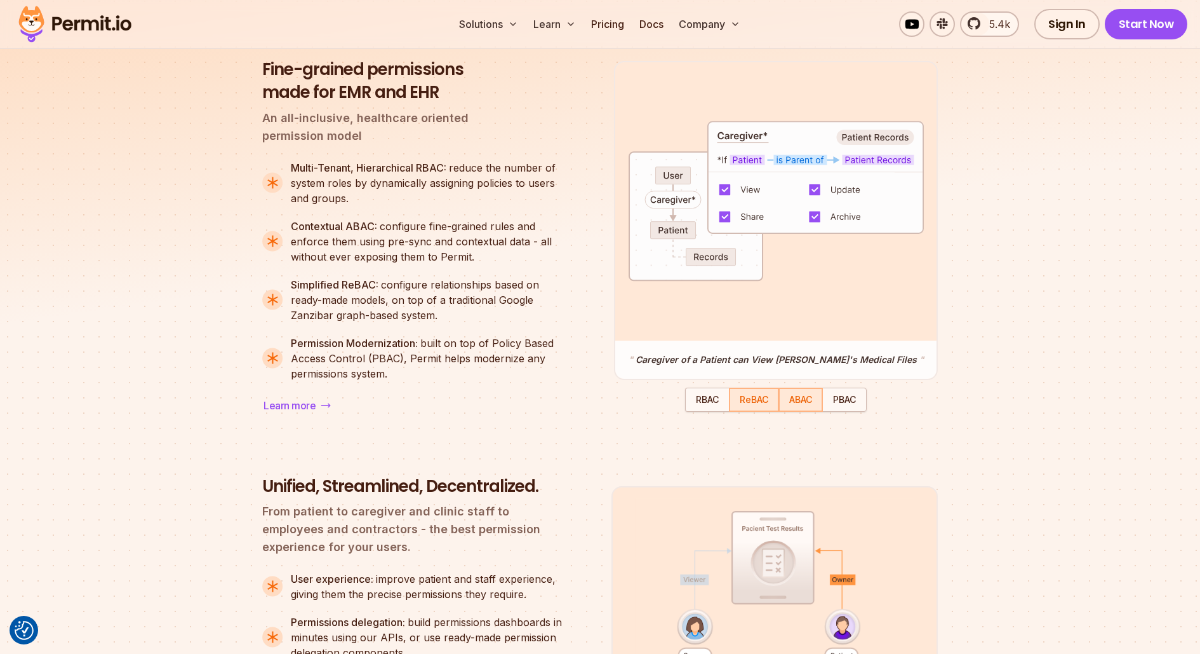
click at [796, 406] on div "button" at bounding box center [801, 400] width 42 height 22
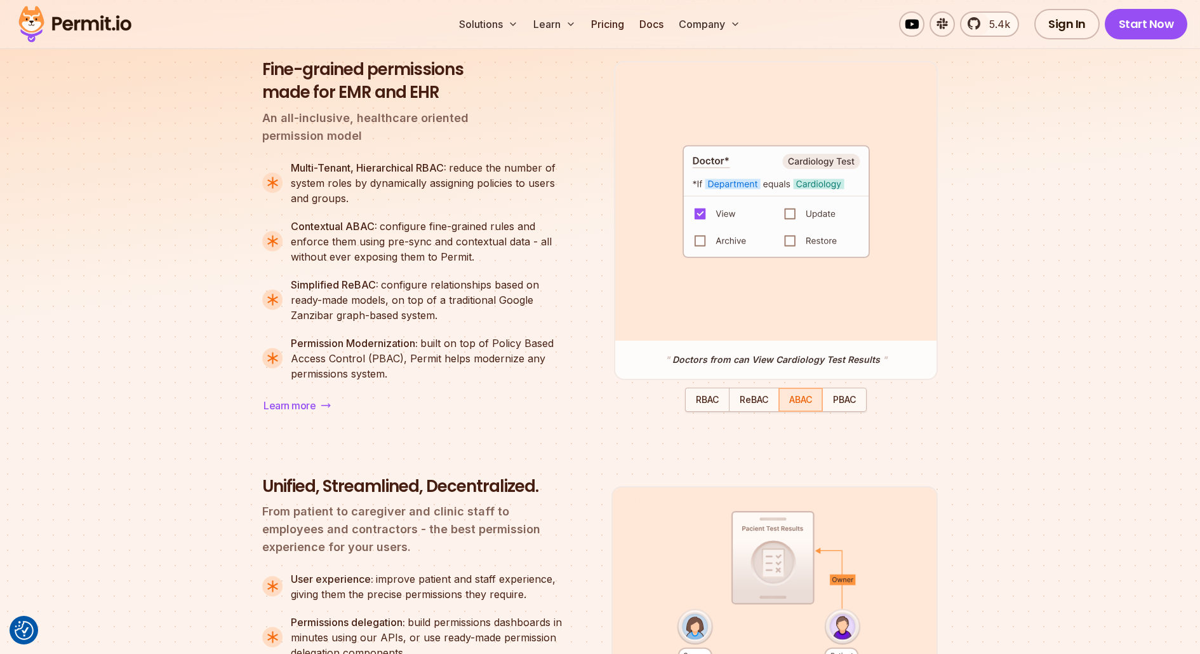
click at [836, 406] on div "button" at bounding box center [845, 400] width 43 height 22
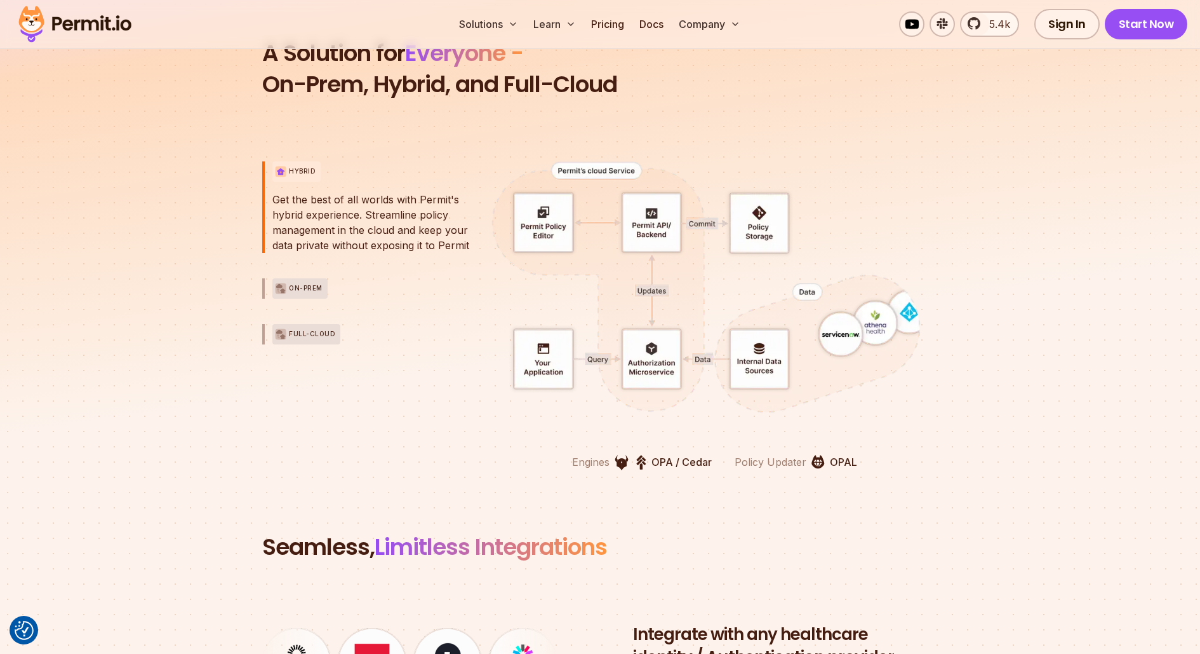
scroll to position [2825, 0]
